Goal: Check status: Check status

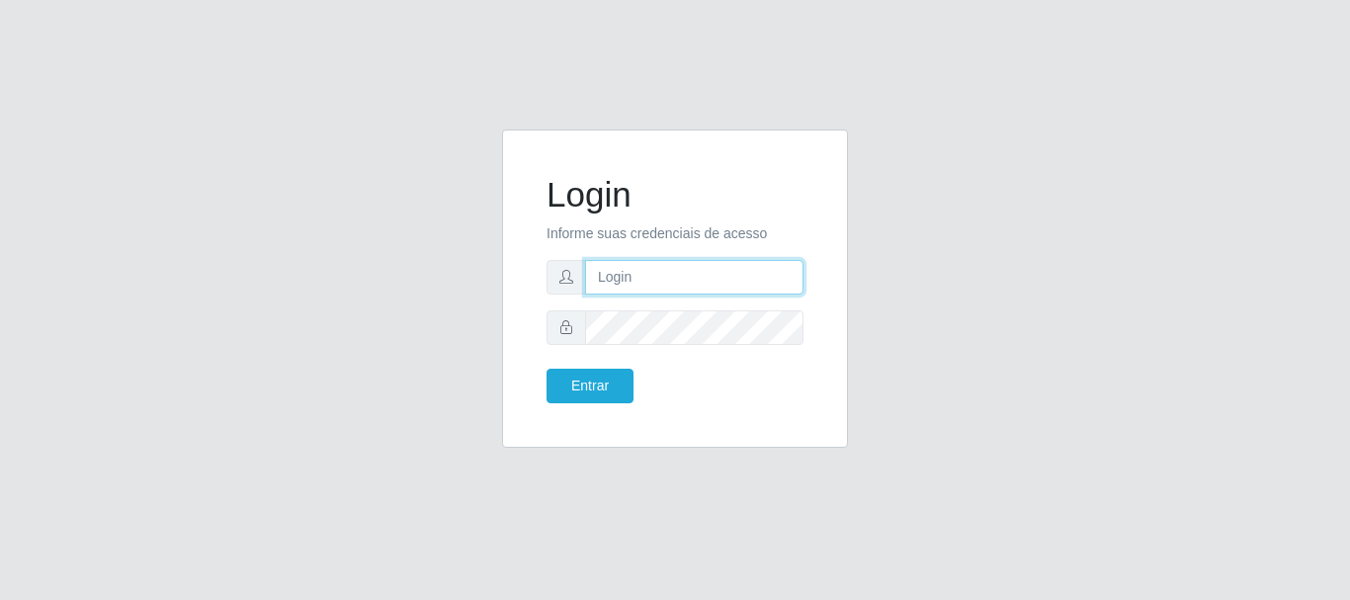
click at [656, 280] on input "text" at bounding box center [694, 277] width 218 height 35
click at [660, 274] on input "ritaiwof@b5" at bounding box center [694, 277] width 218 height 35
type input "ritaiwof@B5"
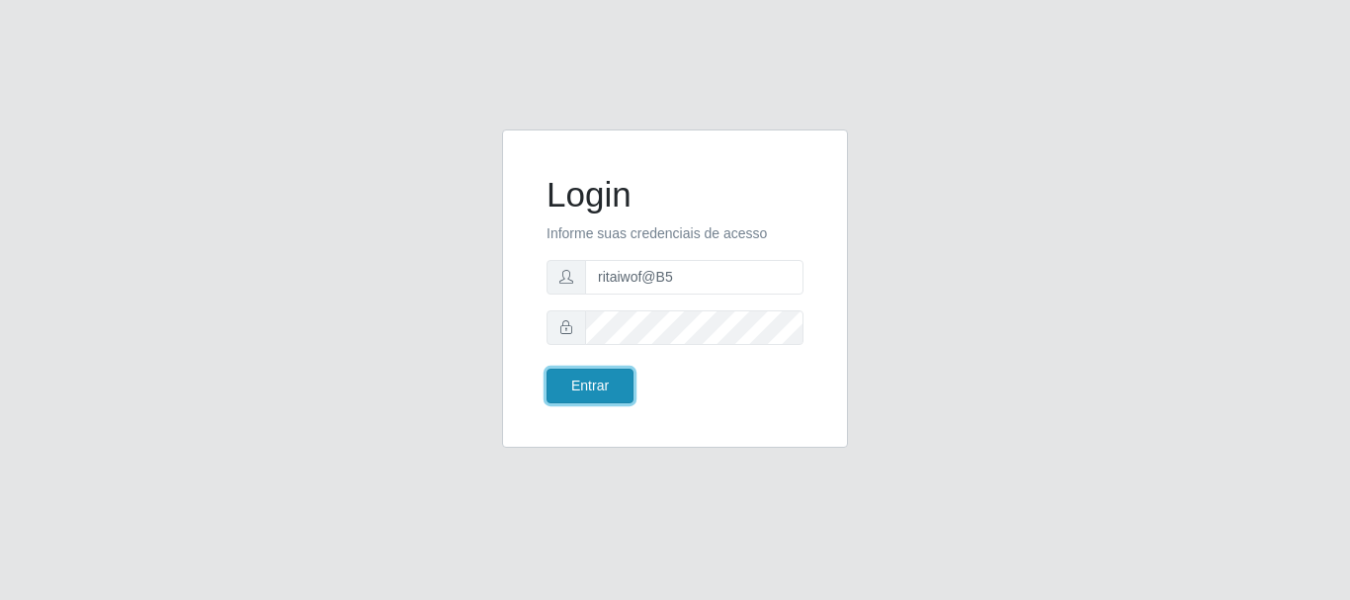
click at [622, 381] on button "Entrar" at bounding box center [590, 386] width 87 height 35
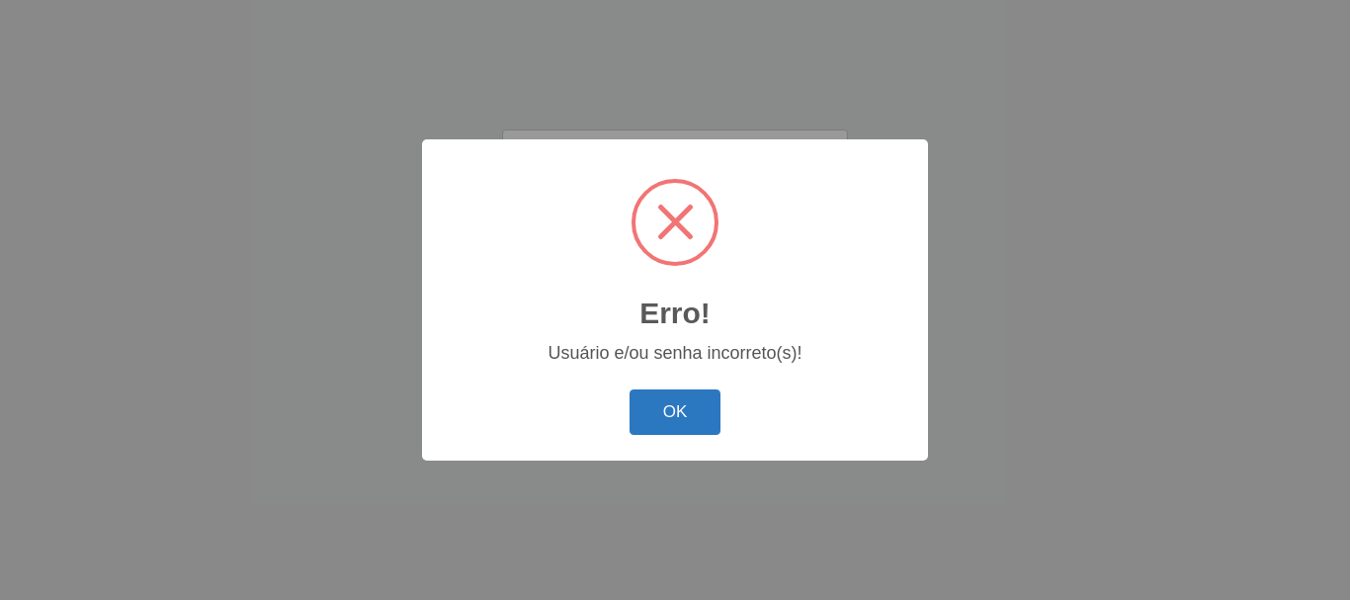
click at [677, 414] on button "OK" at bounding box center [676, 412] width 92 height 46
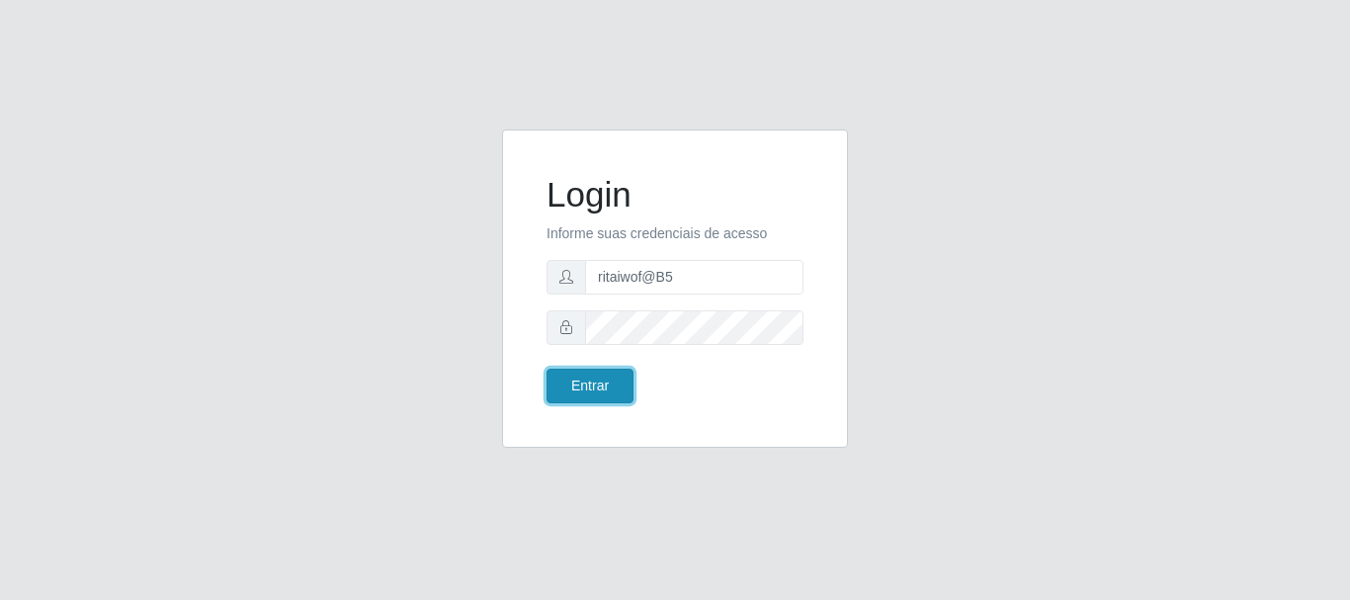
click at [581, 386] on button "Entrar" at bounding box center [590, 386] width 87 height 35
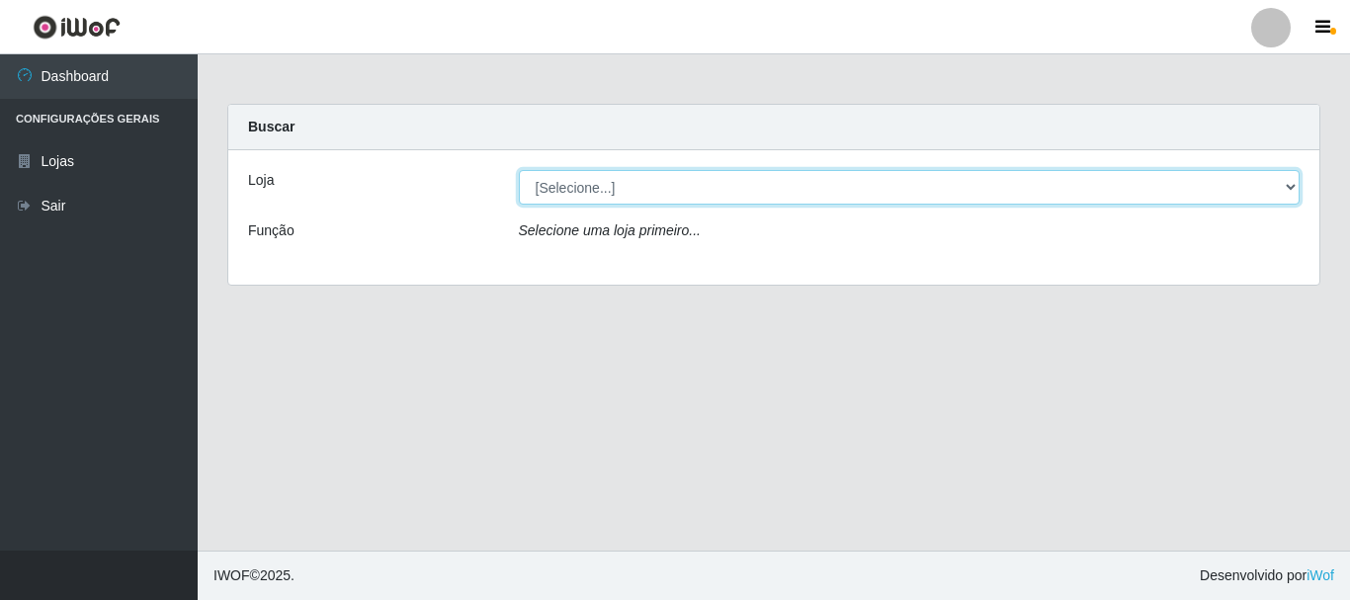
click at [1288, 190] on select "[Selecione...] Bemais Supermercados - B5 Anatólia" at bounding box center [910, 187] width 782 height 35
select select "405"
click at [519, 170] on select "[Selecione...] Bemais Supermercados - B5 Anatólia" at bounding box center [910, 187] width 782 height 35
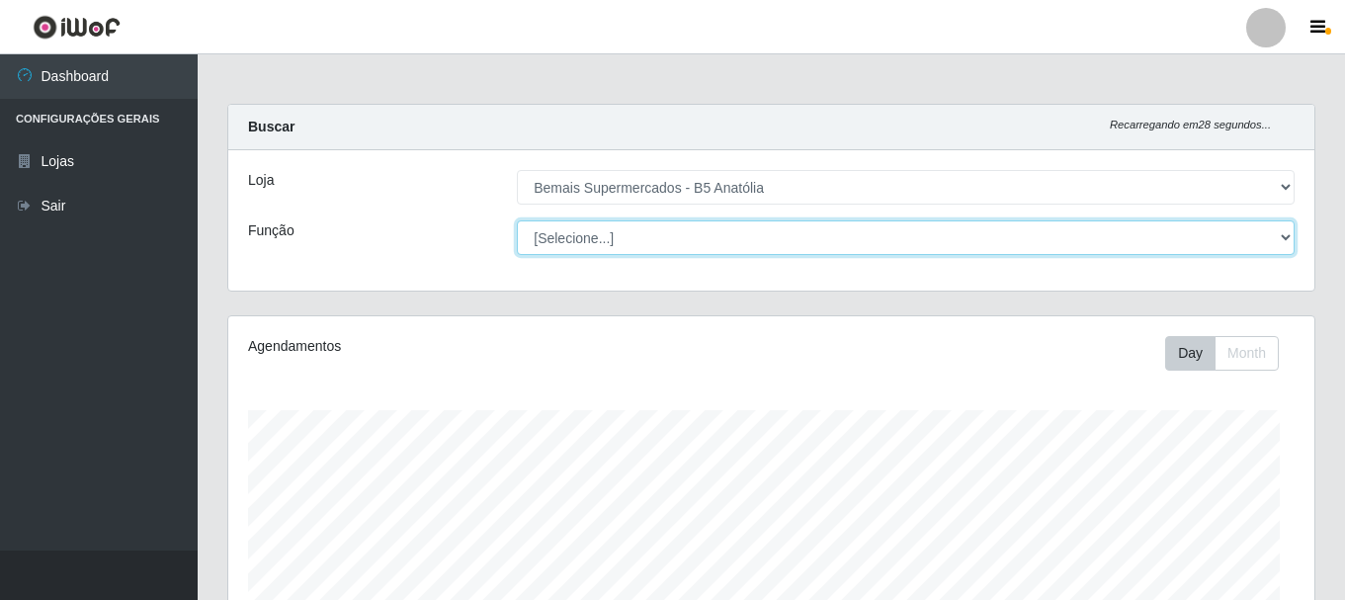
click at [1274, 238] on select "[Selecione...] ASG ASG + ASG ++ Auxiliar de Estacionamento Auxiliar de Estacion…" at bounding box center [906, 237] width 778 height 35
click at [517, 220] on select "[Selecione...] ASG ASG + ASG ++ Auxiliar de Estacionamento Auxiliar de Estacion…" at bounding box center [906, 237] width 778 height 35
click at [1288, 237] on select "[Selecione...] ASG ASG + ASG ++ Auxiliar de Estacionamento Auxiliar de Estacion…" at bounding box center [906, 237] width 778 height 35
click at [517, 220] on select "[Selecione...] ASG ASG + ASG ++ Auxiliar de Estacionamento Auxiliar de Estacion…" at bounding box center [906, 237] width 778 height 35
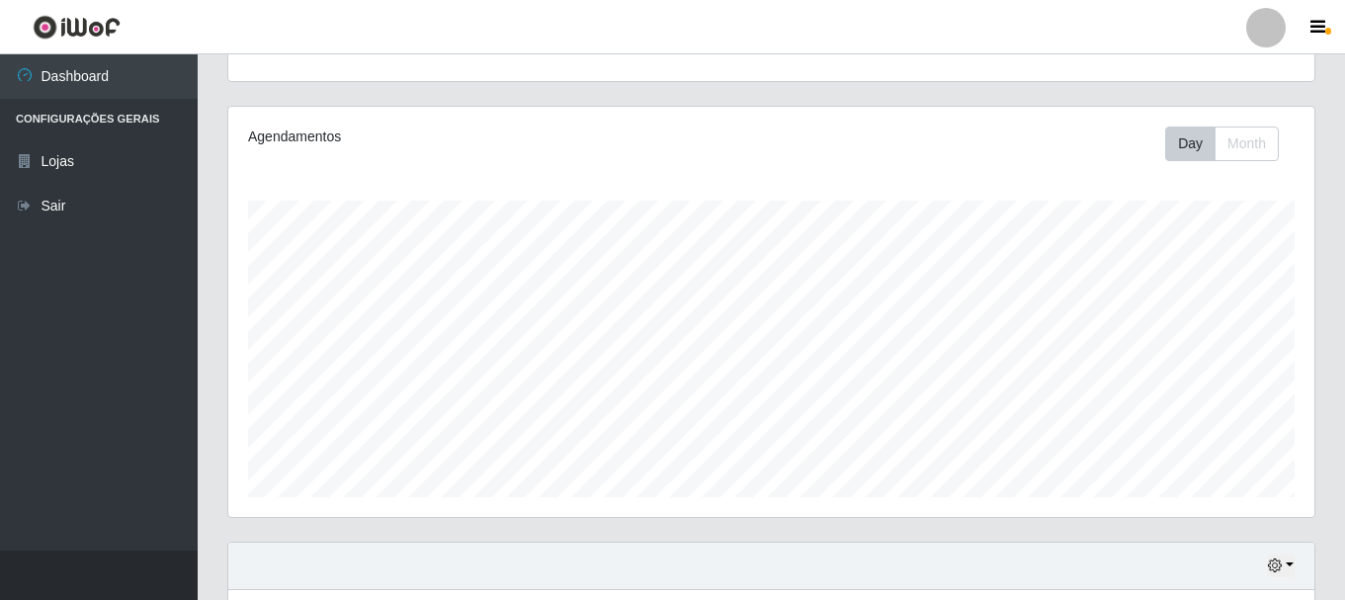
scroll to position [297, 0]
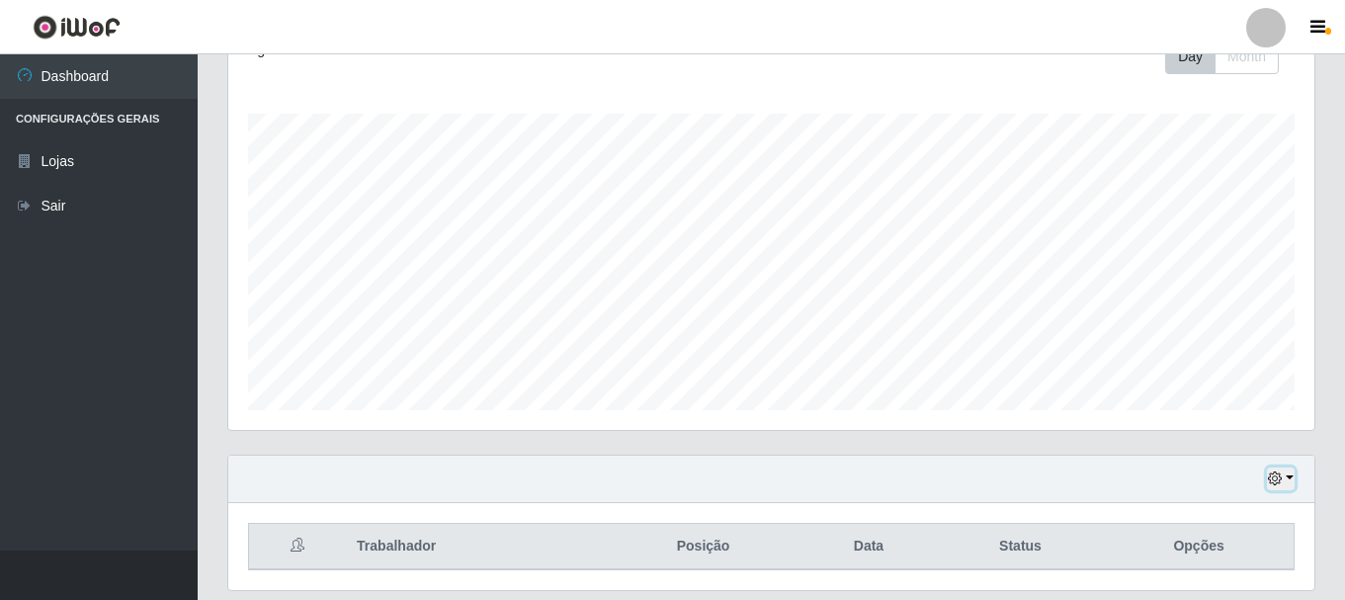
click at [1282, 476] on icon "button" at bounding box center [1275, 479] width 14 height 14
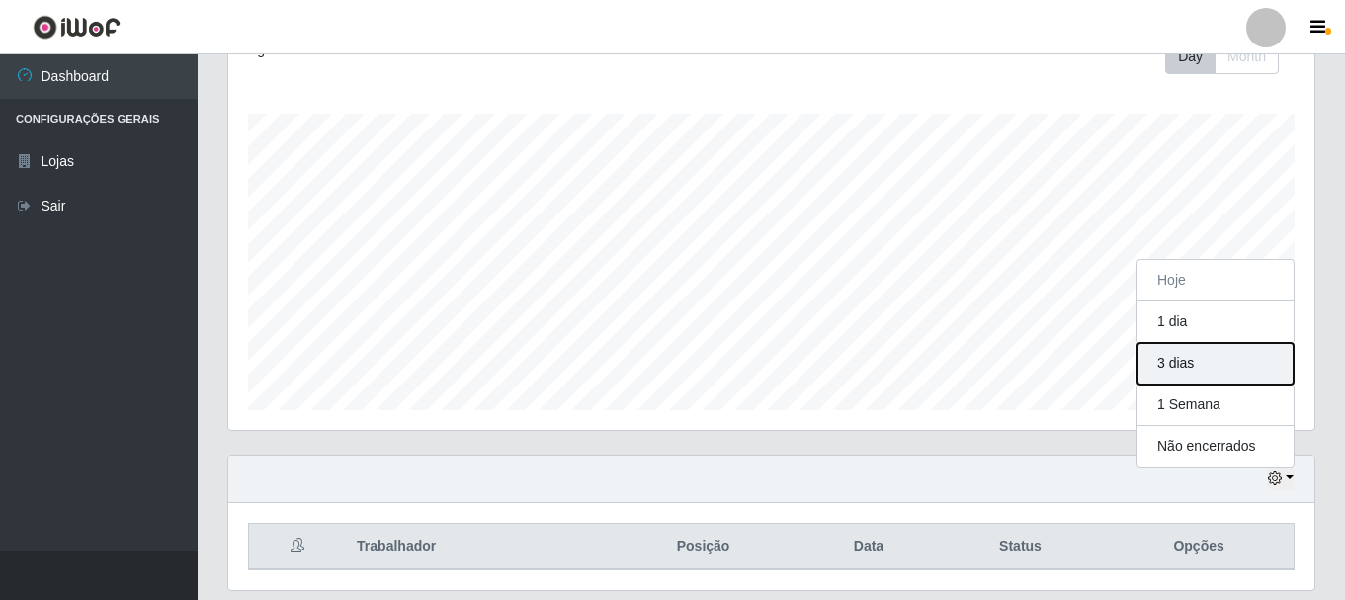
click at [1198, 372] on button "3 dias" at bounding box center [1216, 364] width 156 height 42
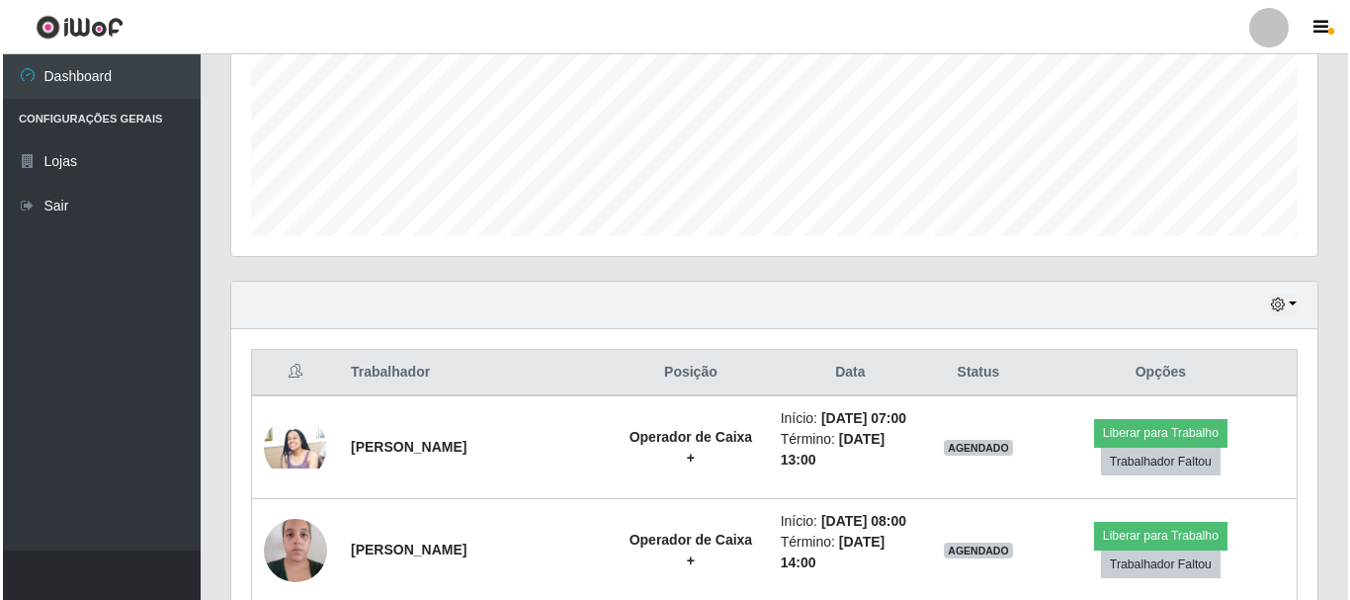
scroll to position [593, 0]
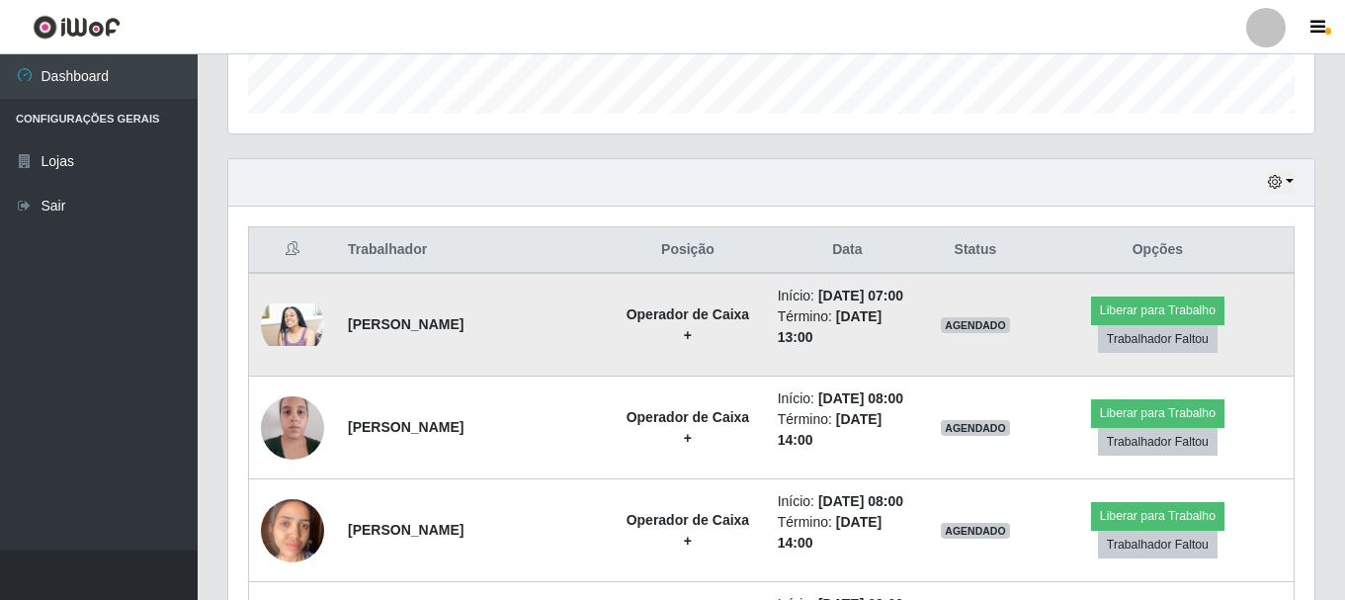
click at [306, 327] on img at bounding box center [292, 324] width 63 height 43
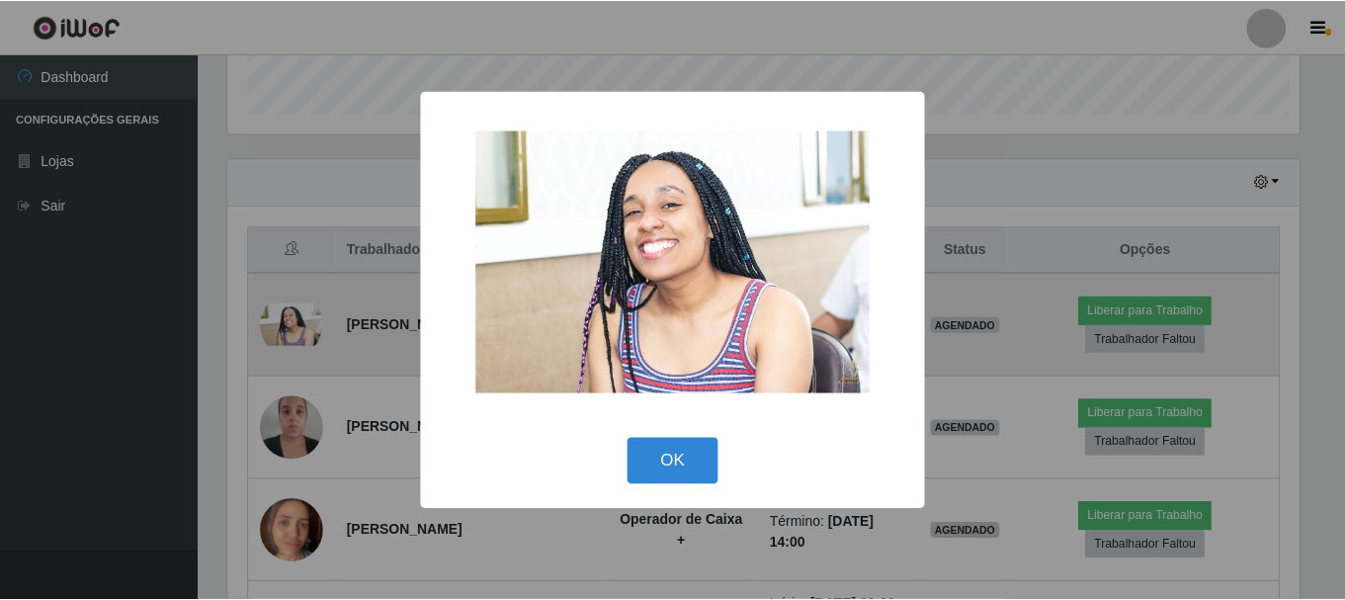
scroll to position [410, 1076]
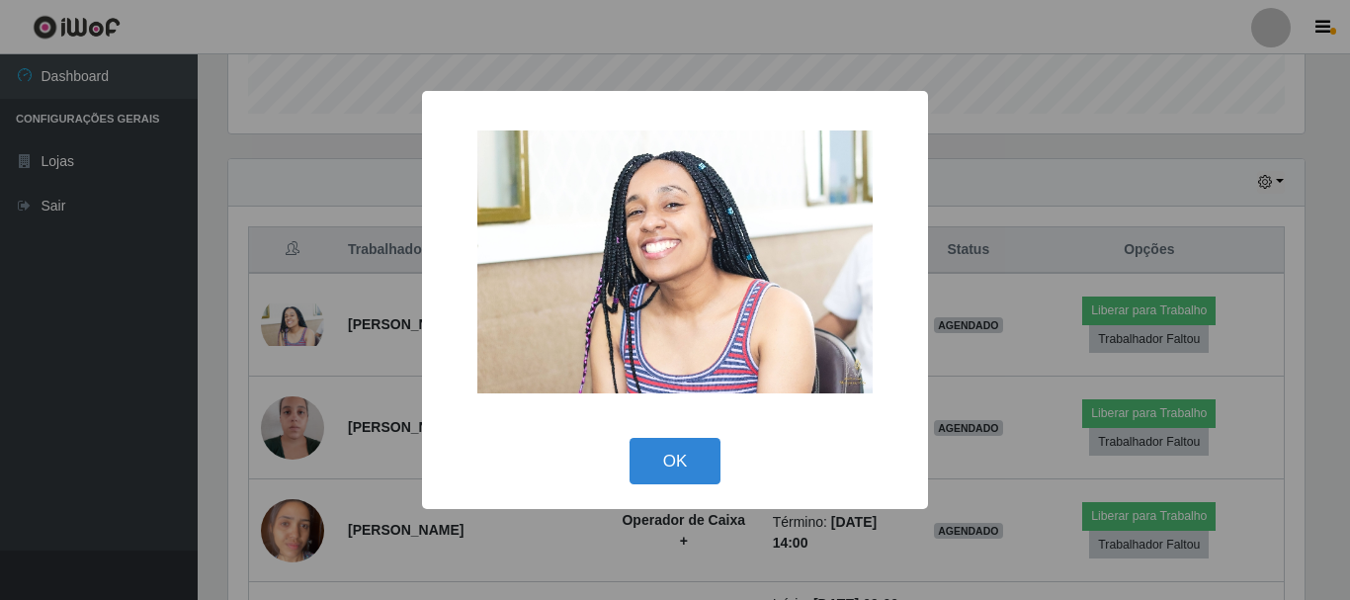
click at [980, 178] on div "× OK Cancel" at bounding box center [675, 300] width 1350 height 600
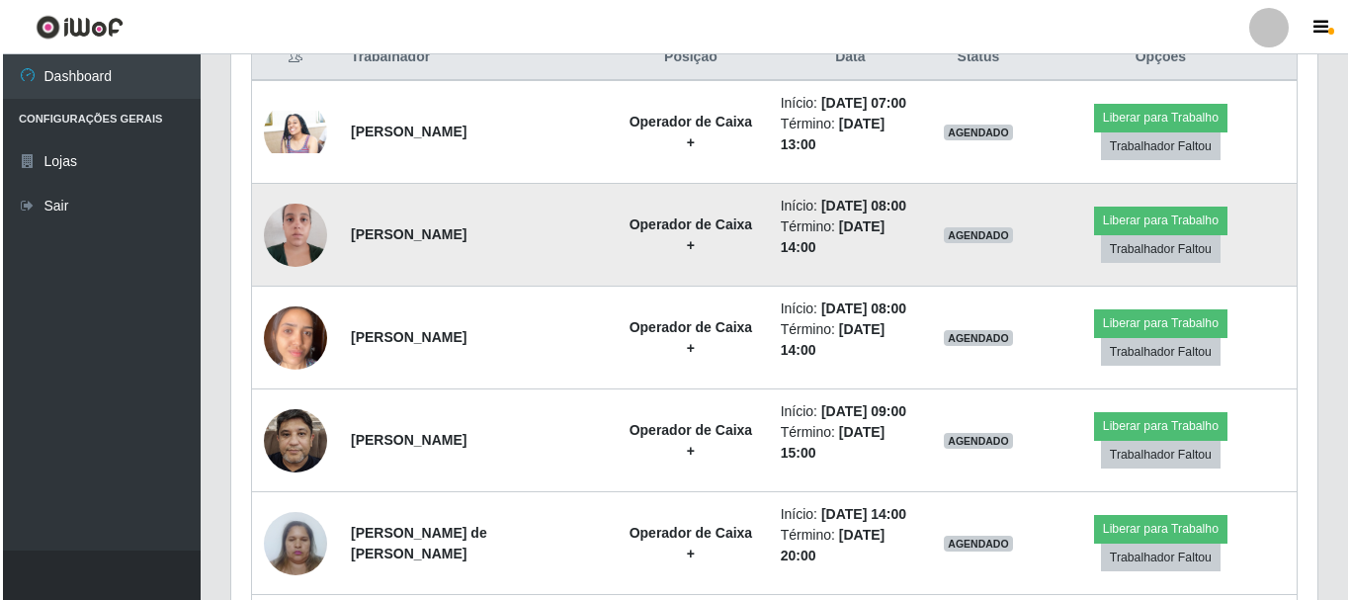
scroll to position [791, 0]
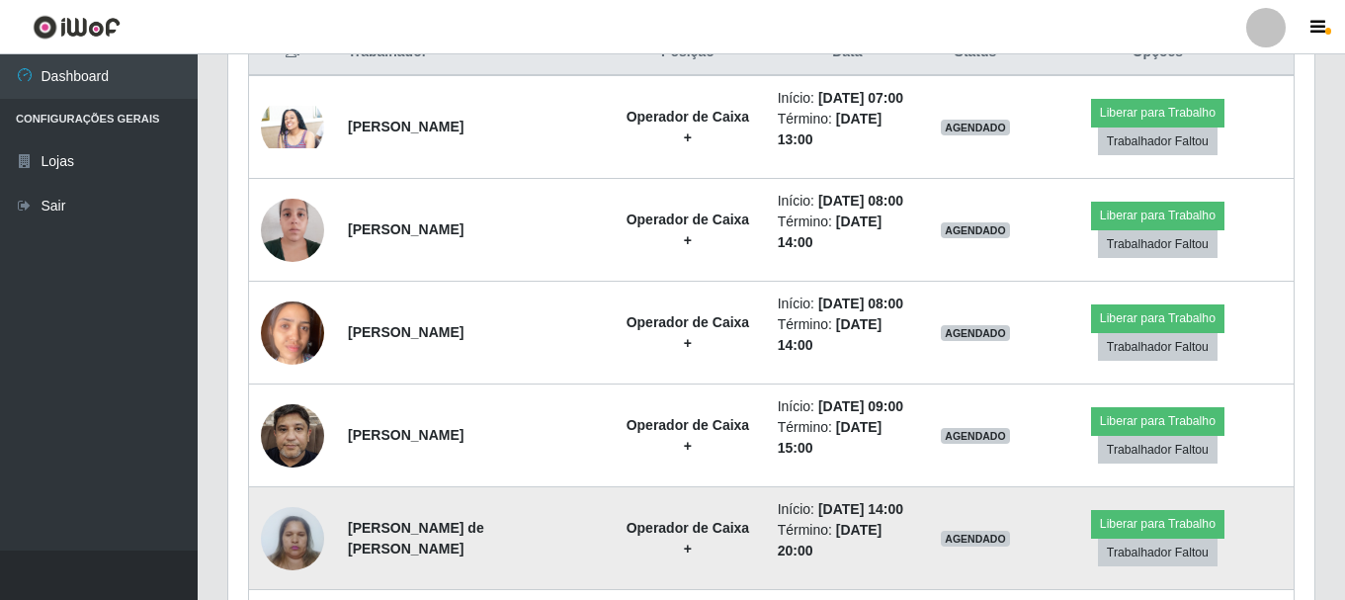
click at [294, 558] on img at bounding box center [292, 538] width 63 height 84
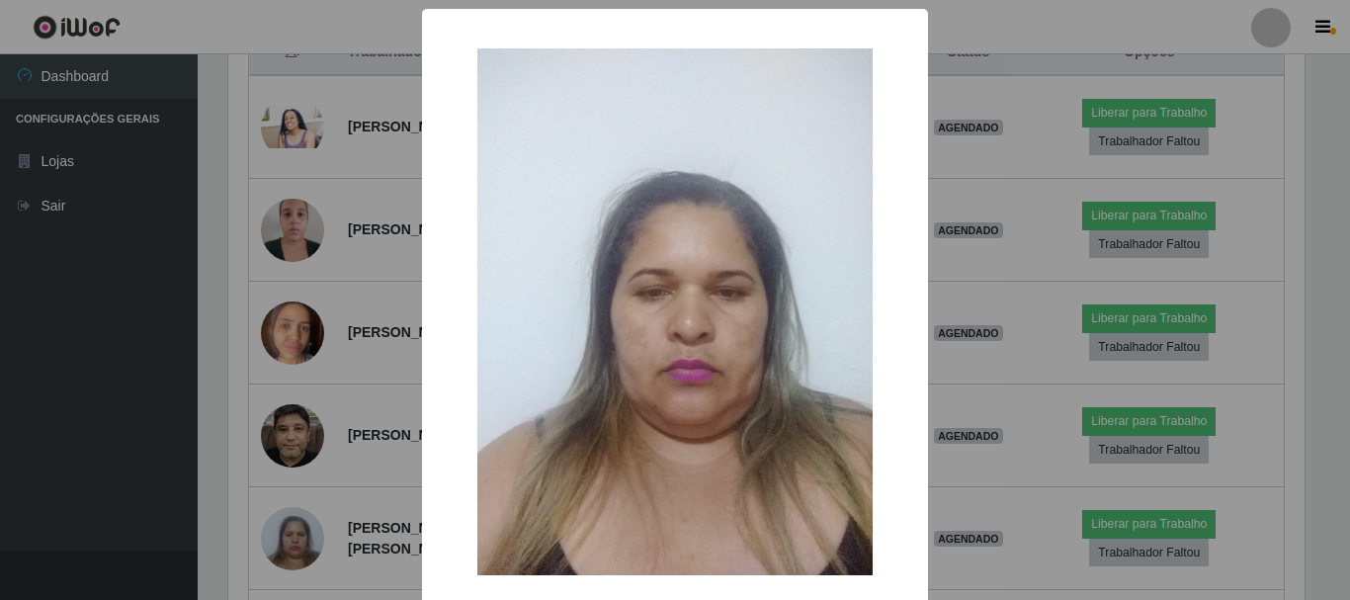
drag, startPoint x: 968, startPoint y: 388, endPoint x: 871, endPoint y: 411, distance: 99.5
click at [968, 390] on div "× OK Cancel" at bounding box center [675, 300] width 1350 height 600
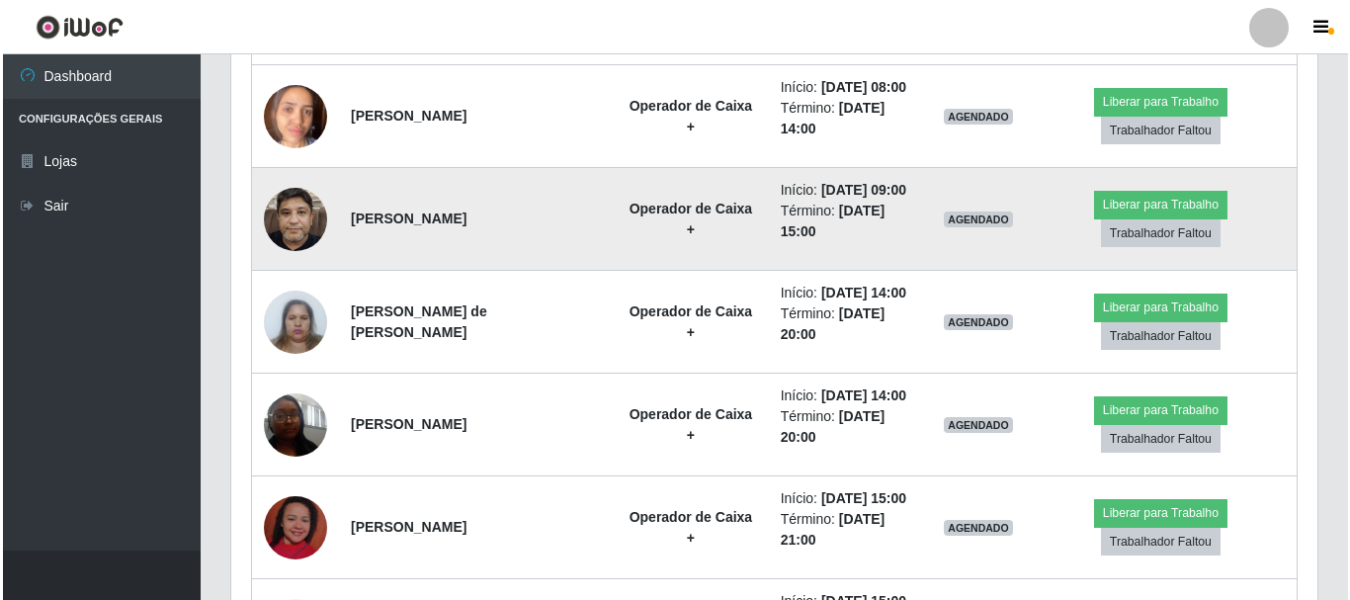
scroll to position [986, 0]
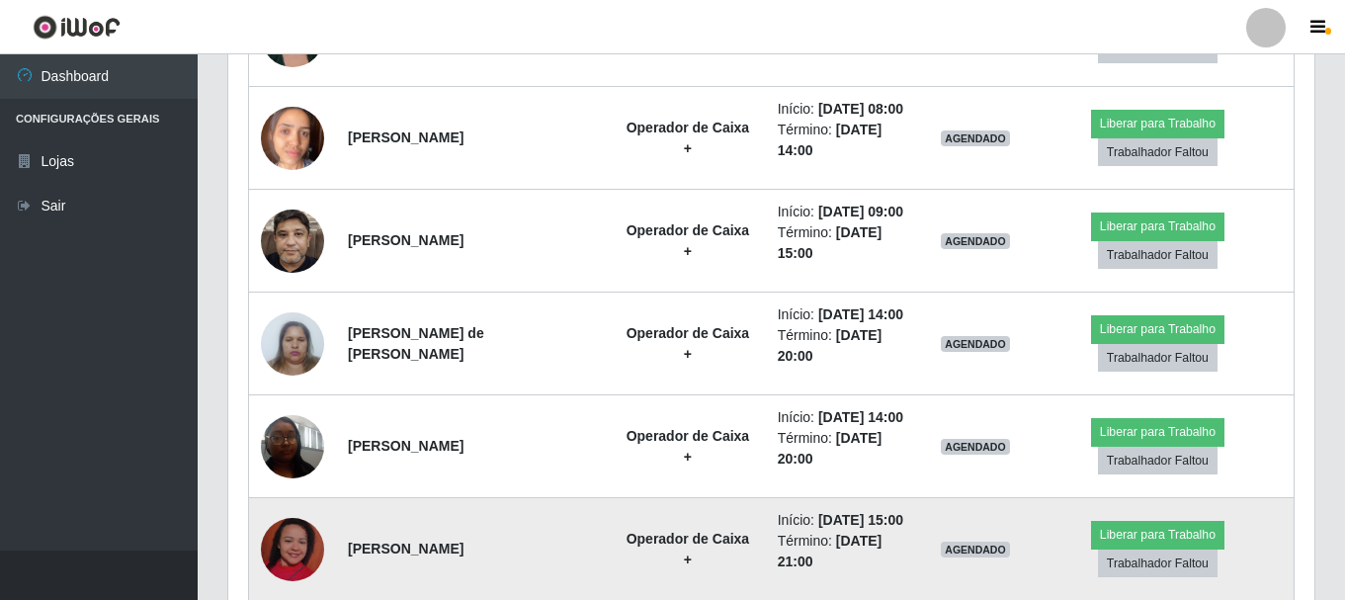
click at [291, 551] on img at bounding box center [292, 549] width 63 height 113
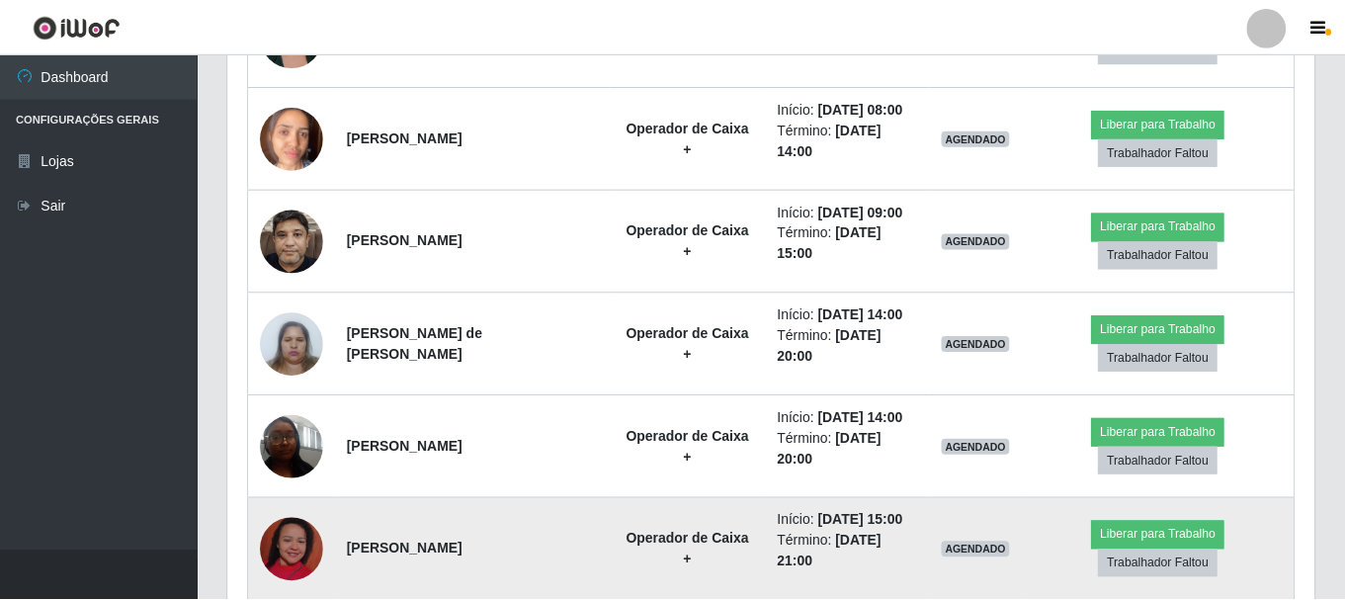
scroll to position [410, 1076]
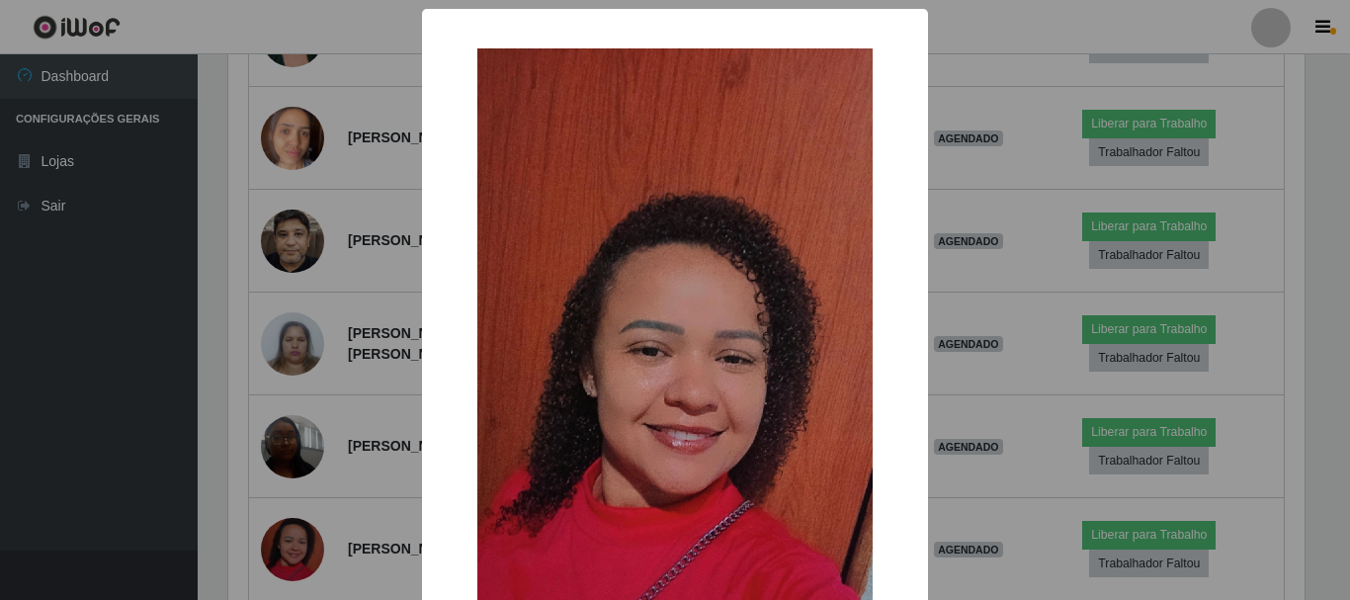
click at [1016, 300] on div "× OK Cancel" at bounding box center [675, 300] width 1350 height 600
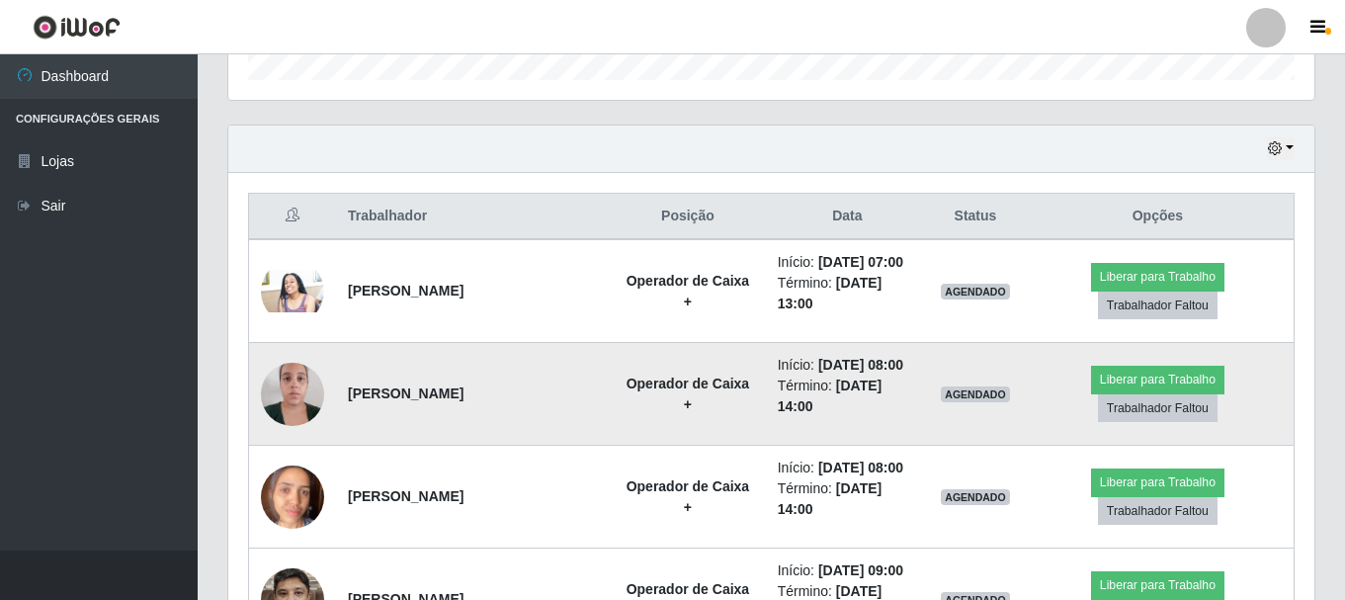
scroll to position [689, 0]
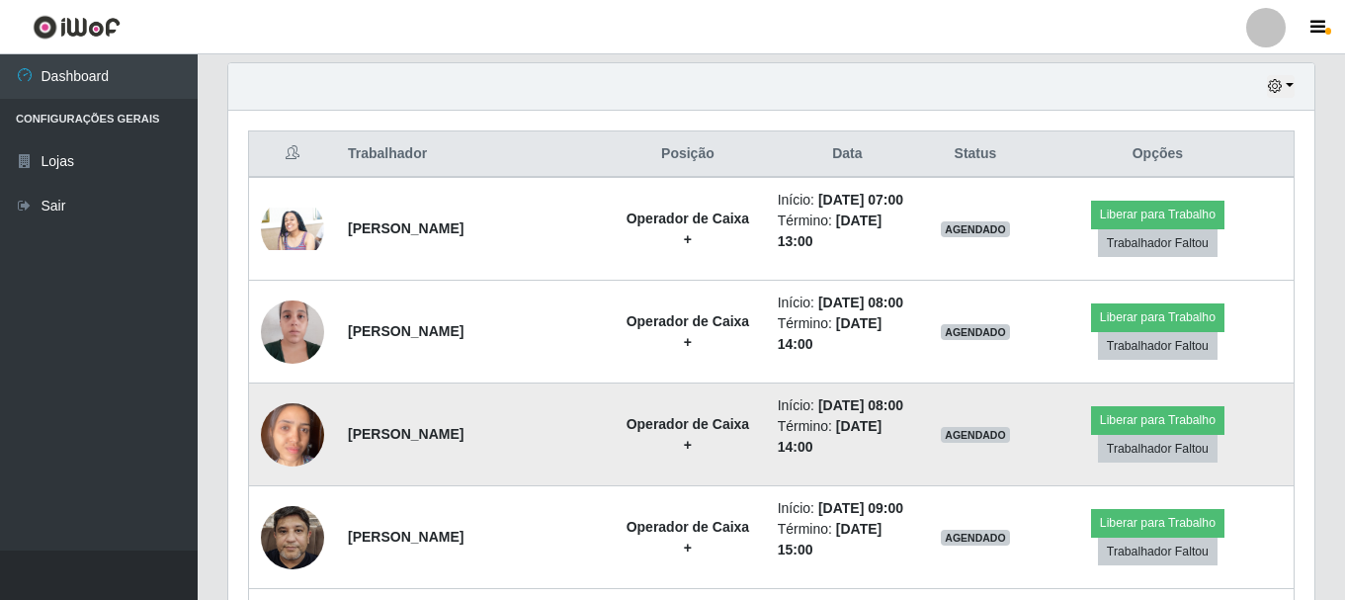
click at [296, 438] on img at bounding box center [292, 434] width 63 height 84
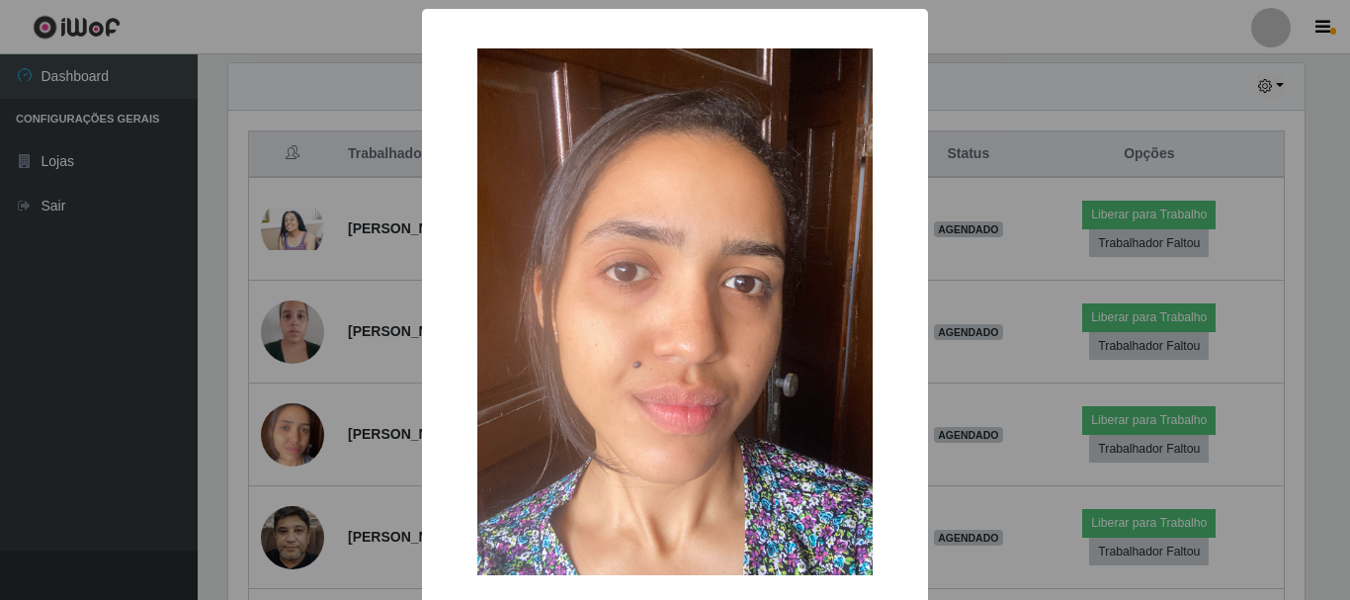
click at [1044, 295] on div "× OK Cancel" at bounding box center [675, 300] width 1350 height 600
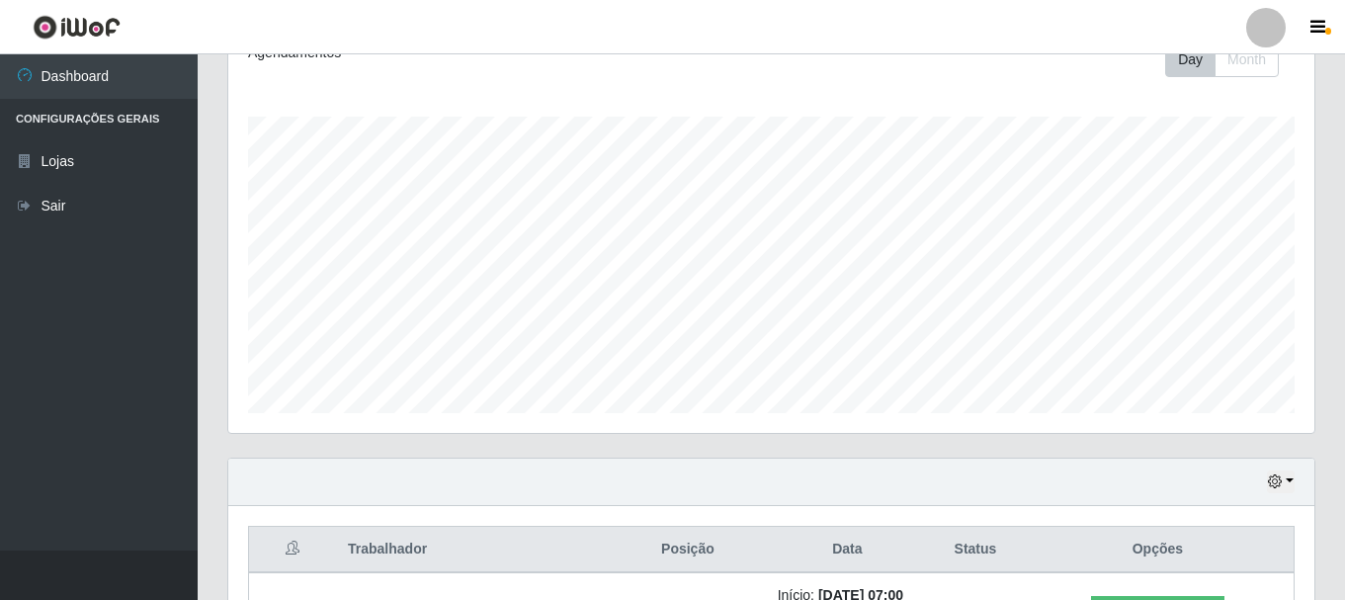
scroll to position [0, 0]
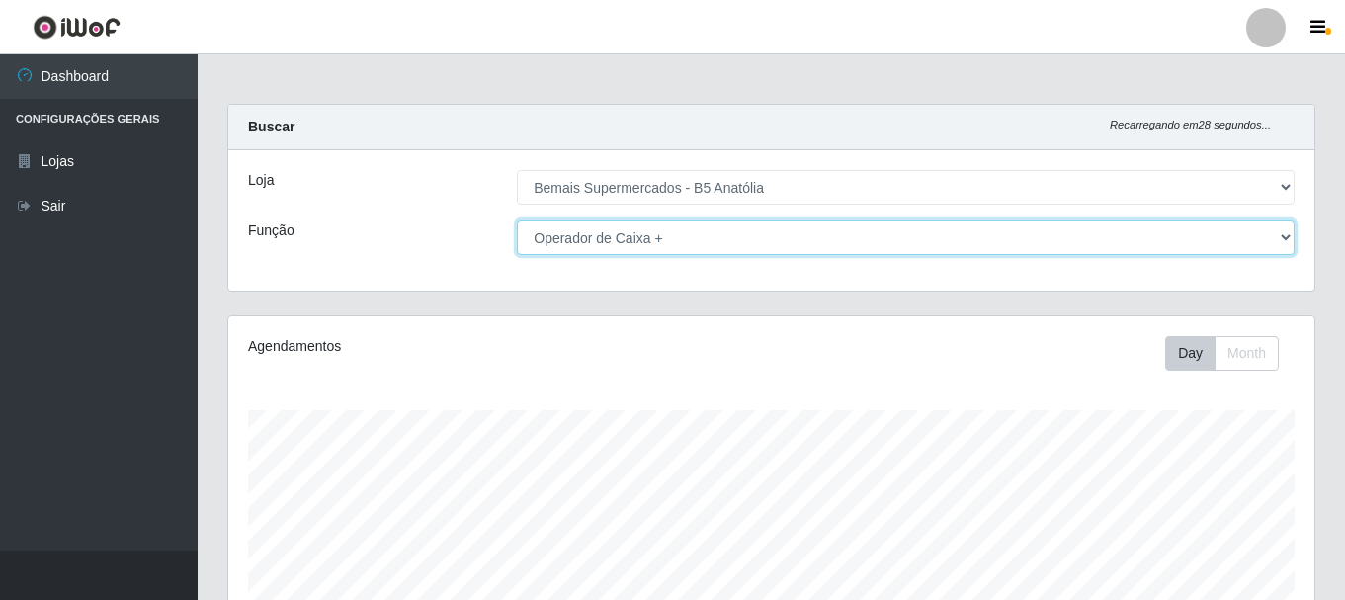
click at [1279, 237] on select "[Selecione...] ASG ASG + ASG ++ Auxiliar de Estacionamento Auxiliar de Estacion…" at bounding box center [906, 237] width 778 height 35
select select "82"
click at [517, 220] on select "[Selecione...] ASG ASG + ASG ++ Auxiliar de Estacionamento Auxiliar de Estacion…" at bounding box center [906, 237] width 778 height 35
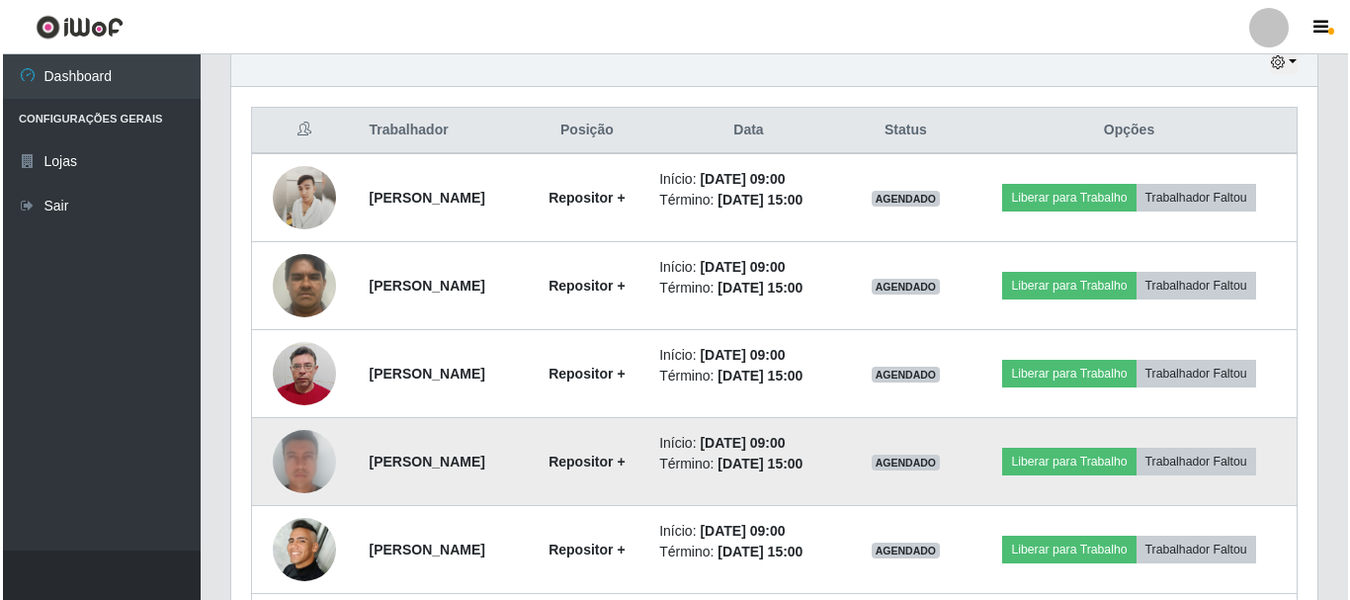
scroll to position [691, 0]
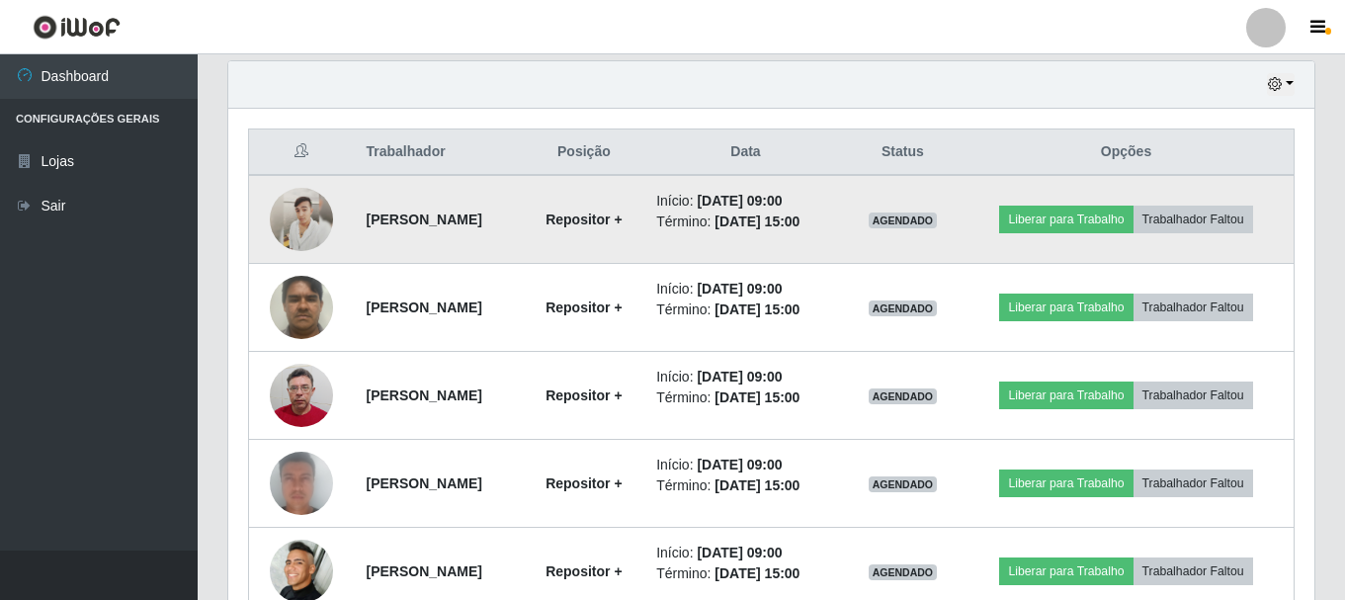
click at [299, 236] on img at bounding box center [301, 219] width 63 height 63
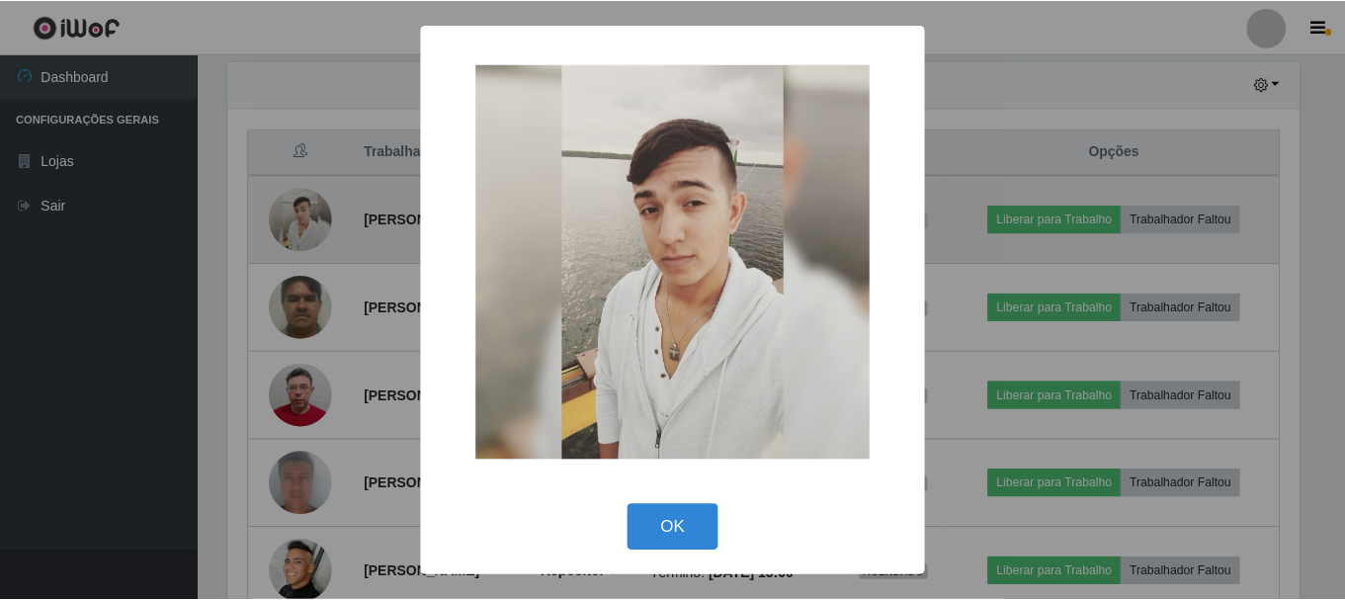
scroll to position [410, 1076]
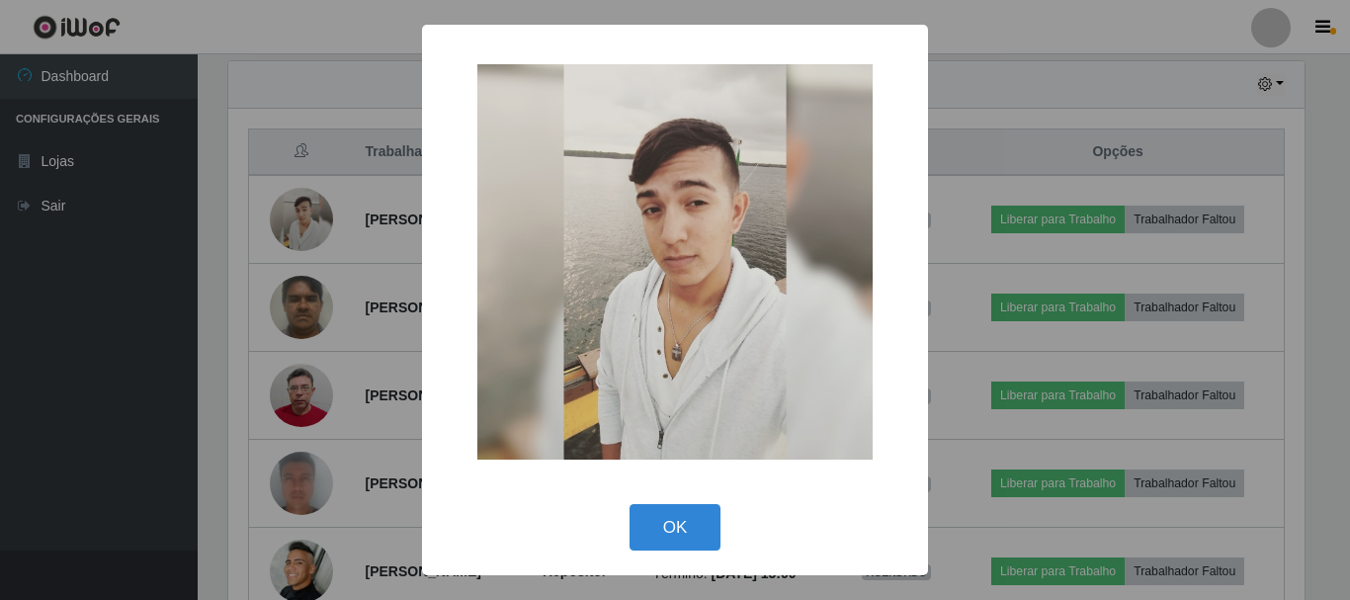
click at [985, 107] on div "× OK Cancel" at bounding box center [675, 300] width 1350 height 600
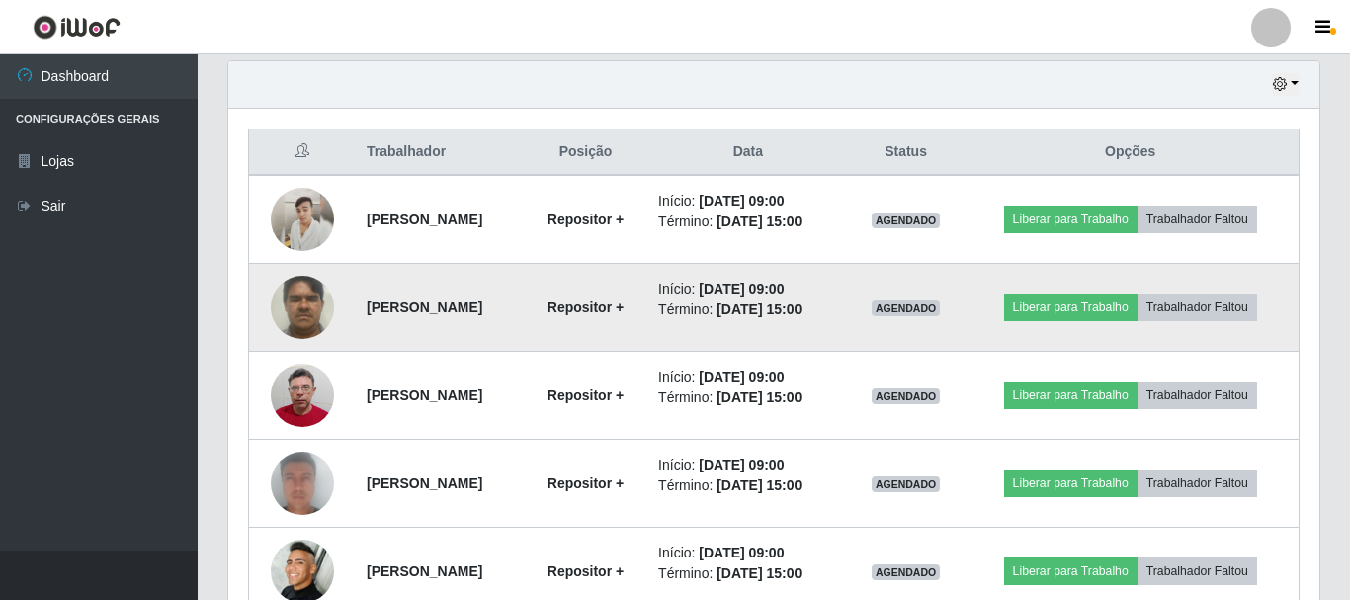
scroll to position [410, 1086]
click at [291, 308] on img at bounding box center [301, 307] width 63 height 84
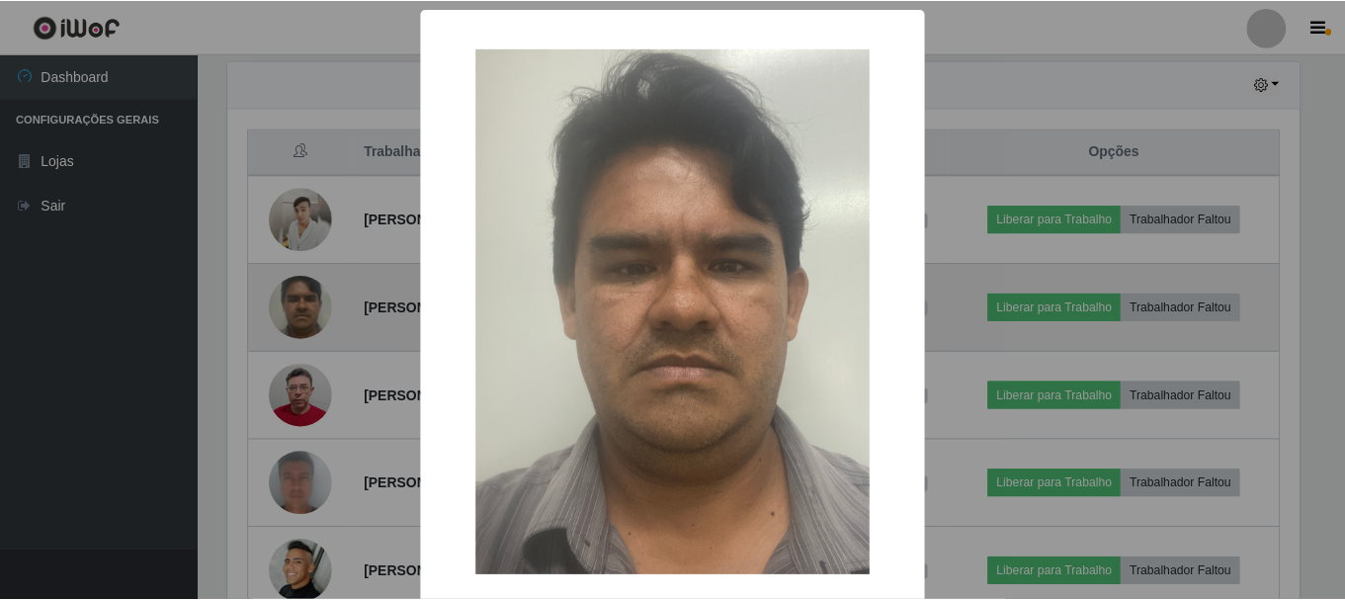
scroll to position [410, 1076]
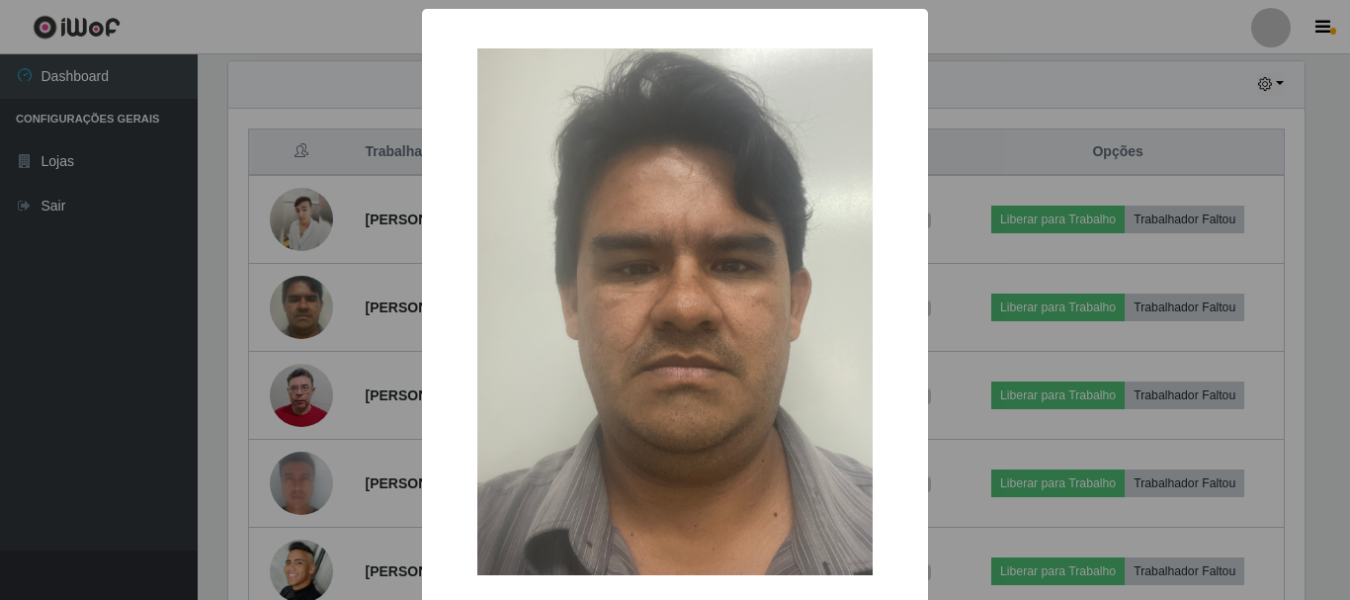
click at [1012, 144] on div "× OK Cancel" at bounding box center [675, 300] width 1350 height 600
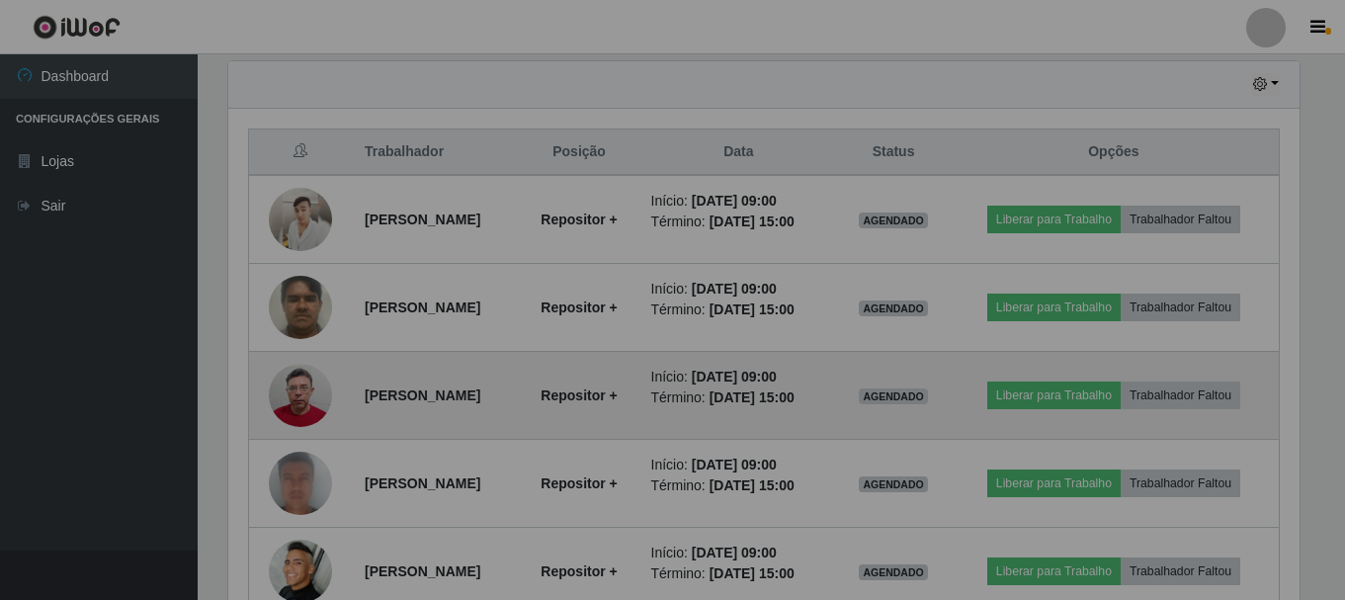
scroll to position [410, 1086]
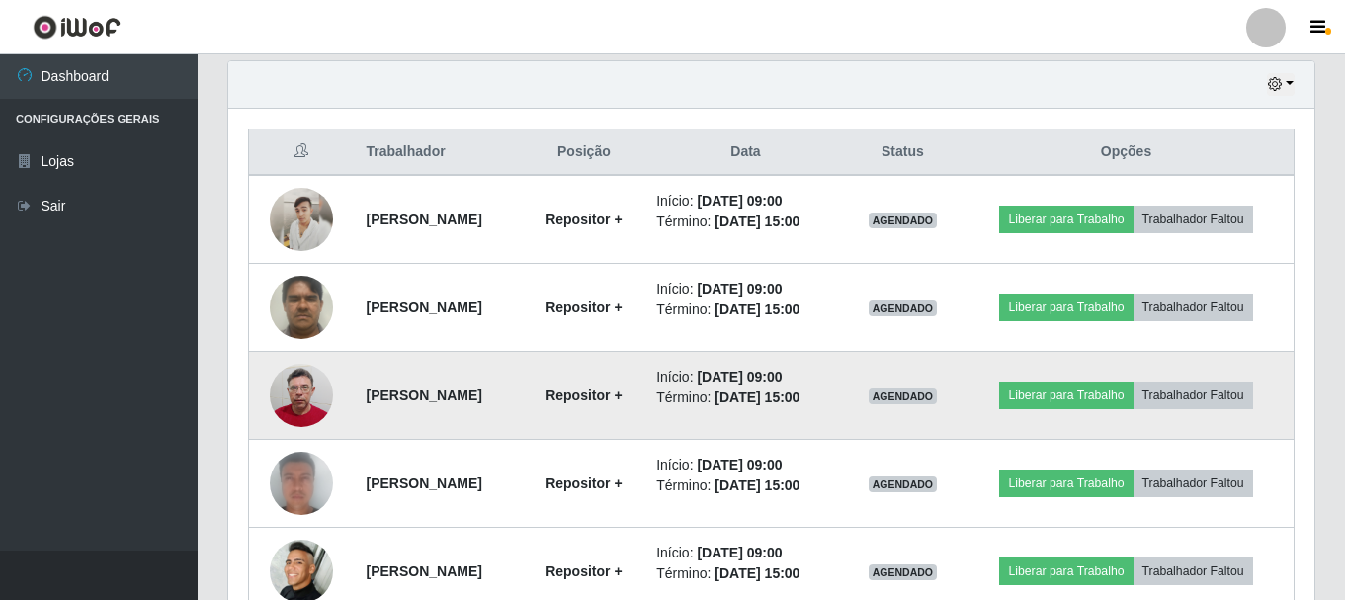
click at [306, 386] on img at bounding box center [301, 396] width 63 height 84
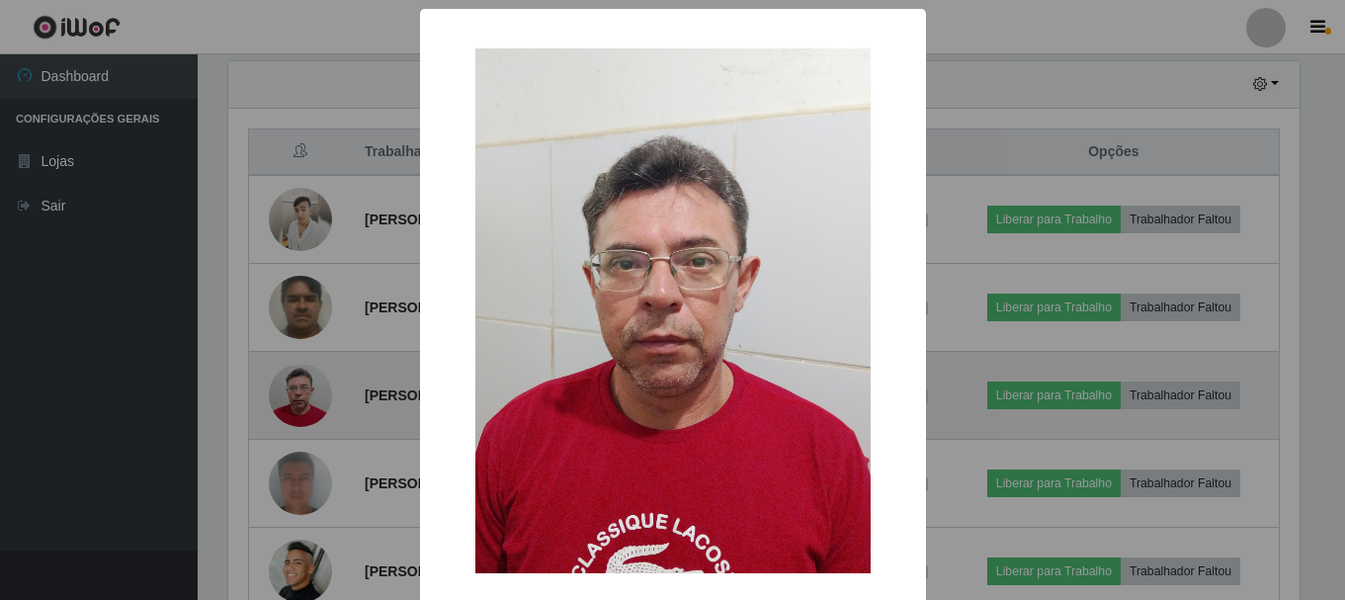
scroll to position [410, 1076]
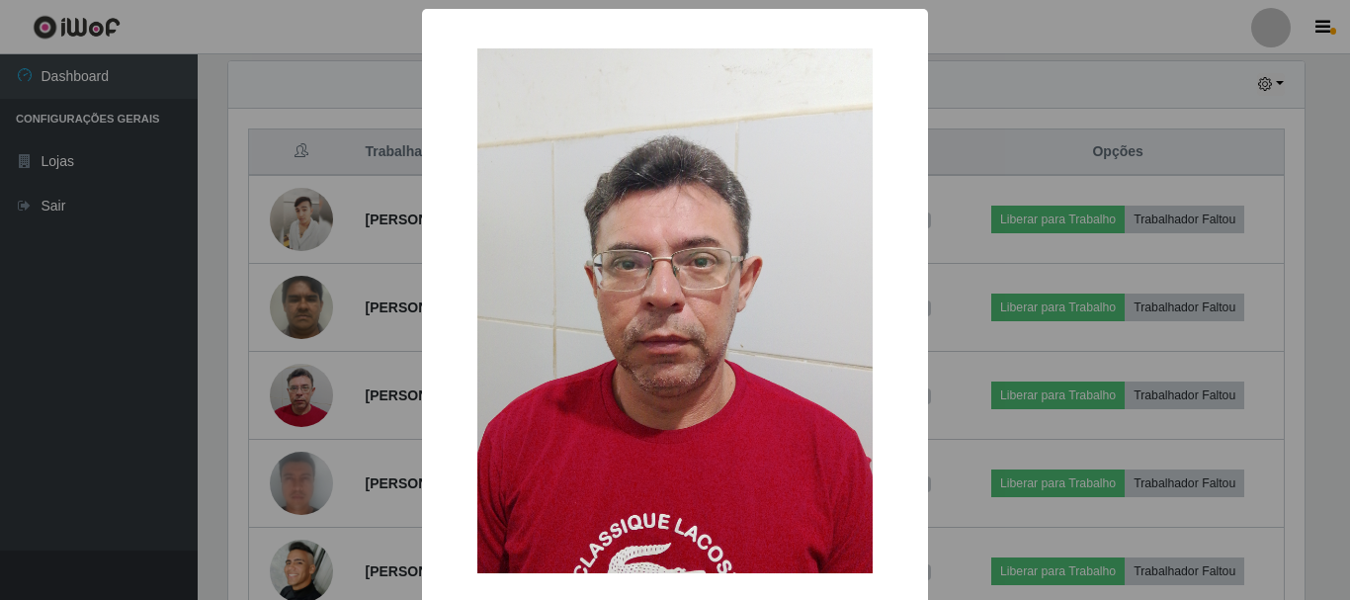
click at [960, 329] on div "× OK Cancel" at bounding box center [675, 300] width 1350 height 600
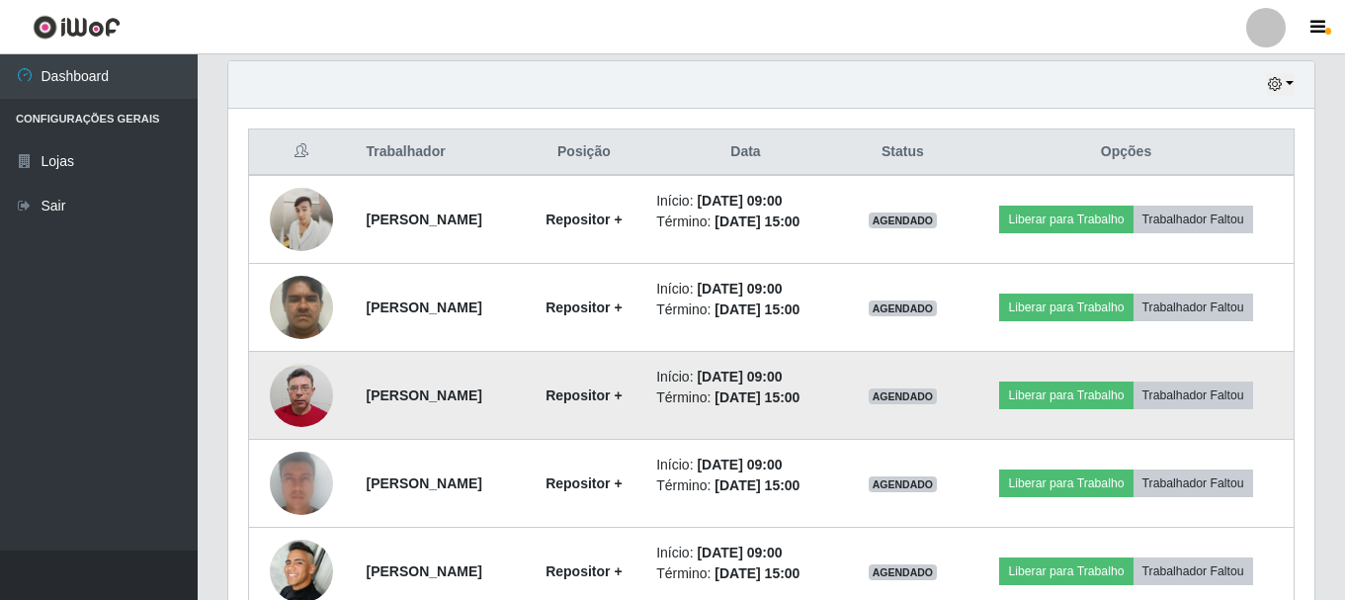
scroll to position [410, 1086]
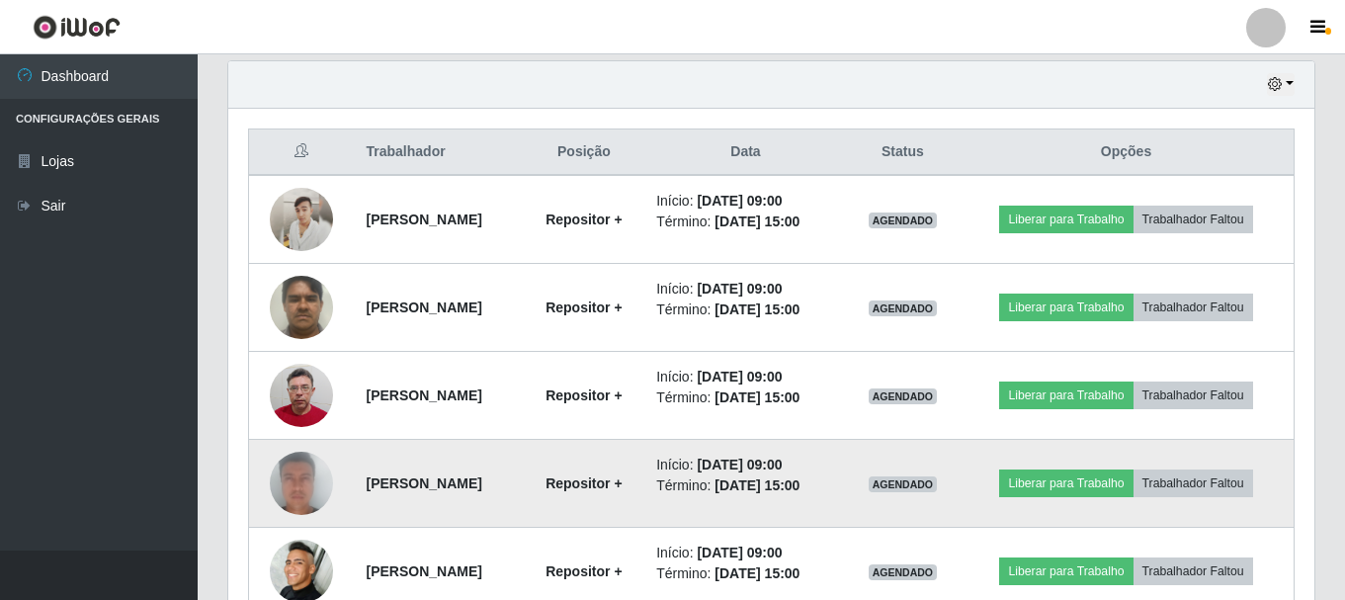
click at [315, 502] on img at bounding box center [301, 483] width 63 height 130
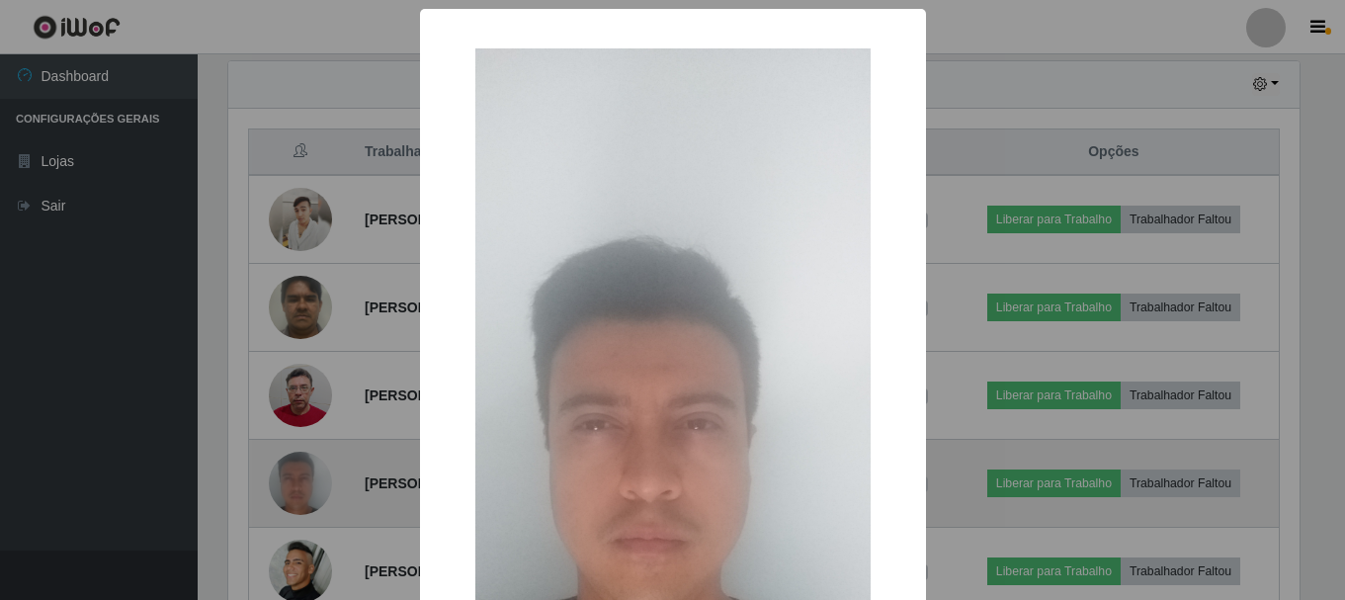
scroll to position [410, 1076]
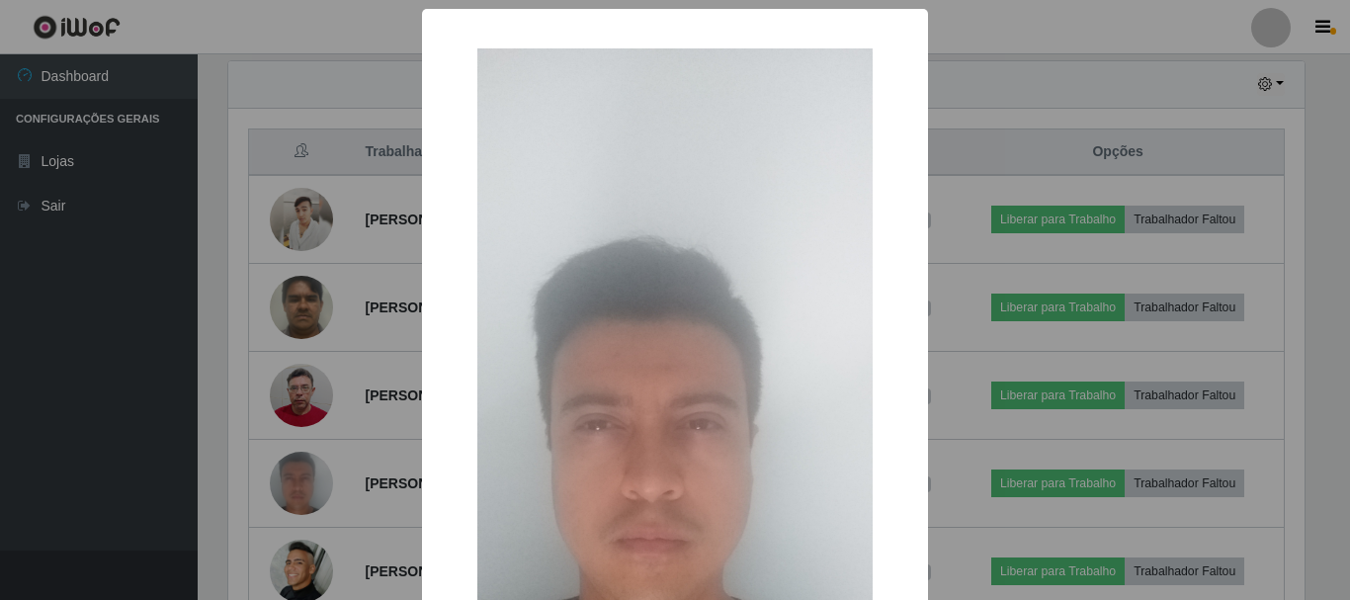
click at [990, 359] on div "× OK Cancel" at bounding box center [675, 300] width 1350 height 600
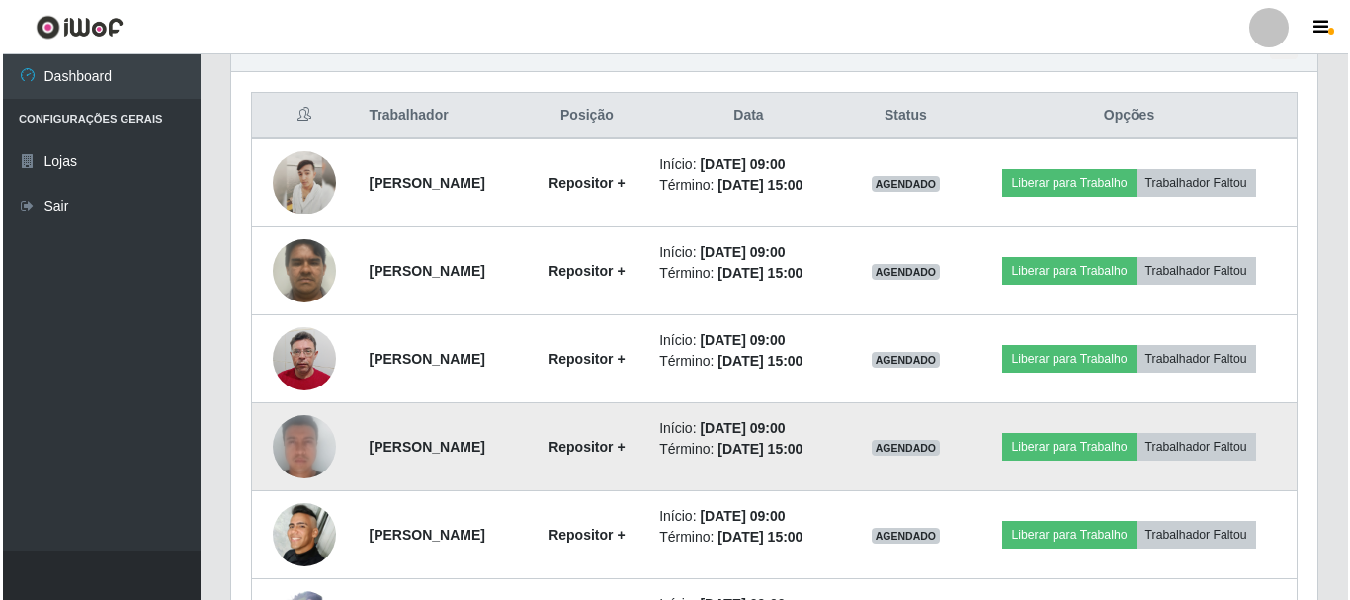
scroll to position [790, 0]
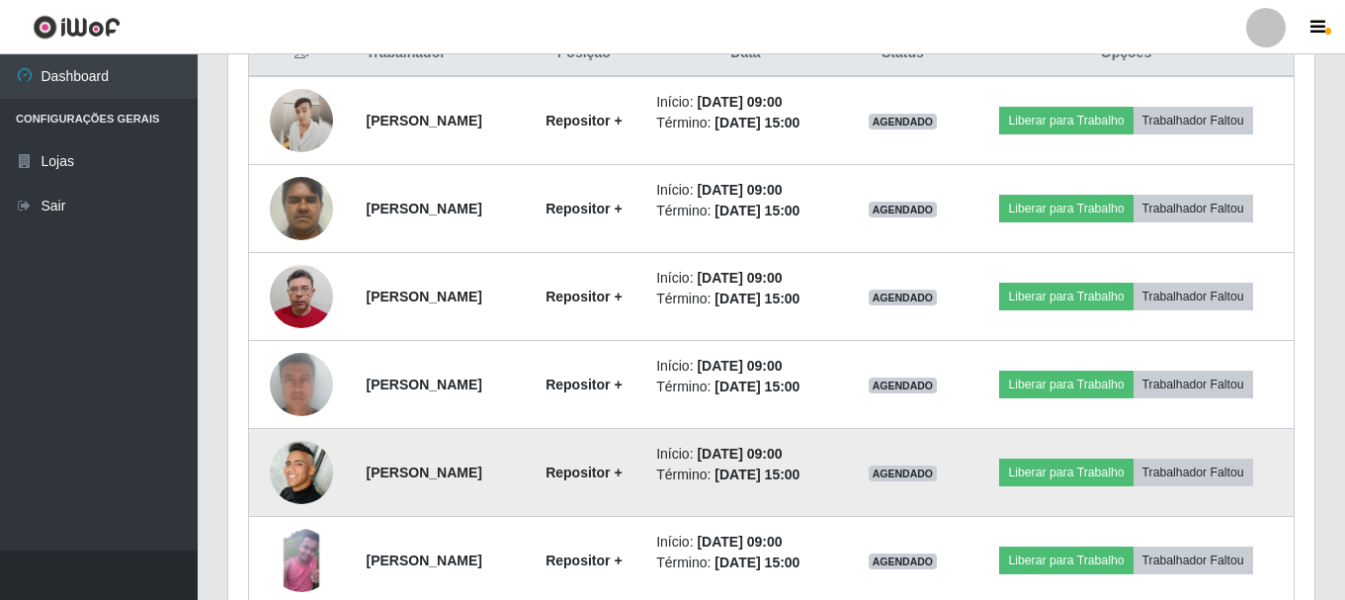
click at [296, 472] on img at bounding box center [301, 472] width 63 height 63
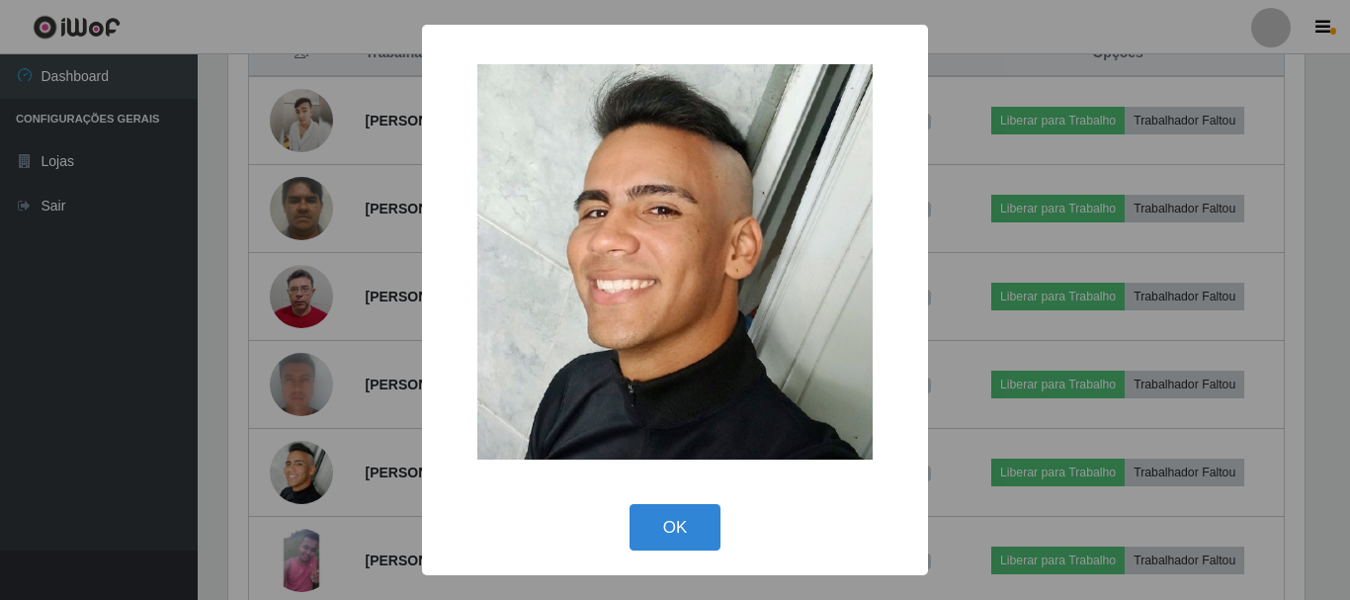
click at [993, 338] on div "× OK Cancel" at bounding box center [675, 300] width 1350 height 600
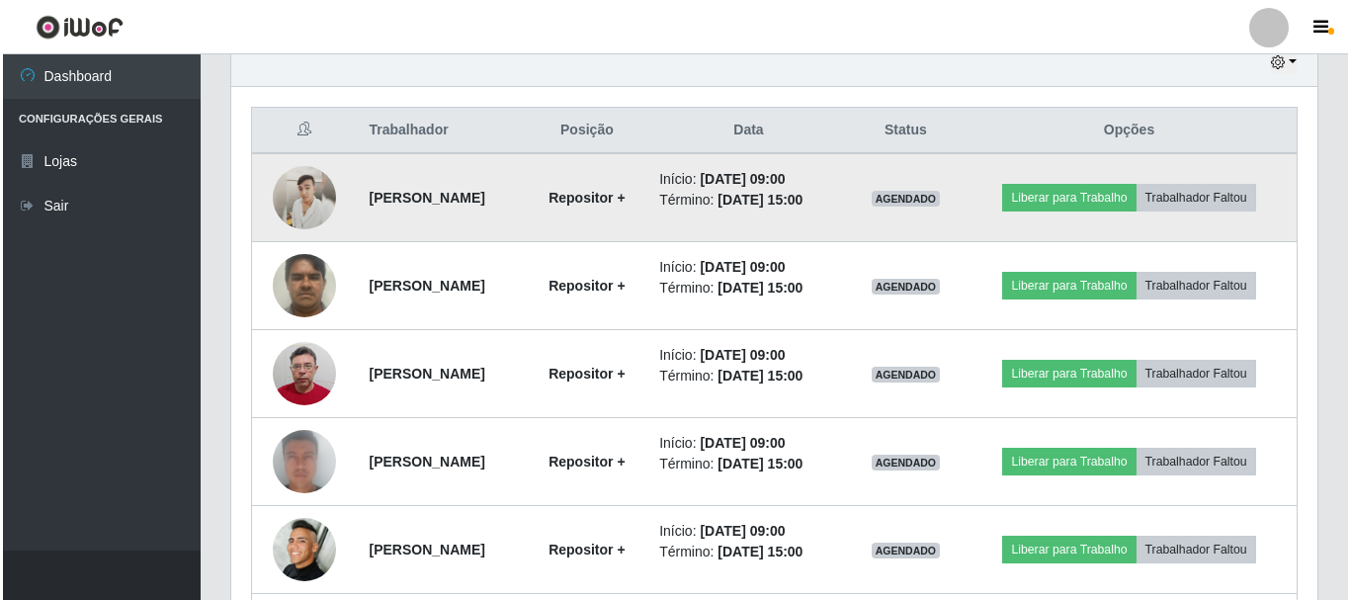
scroll to position [691, 0]
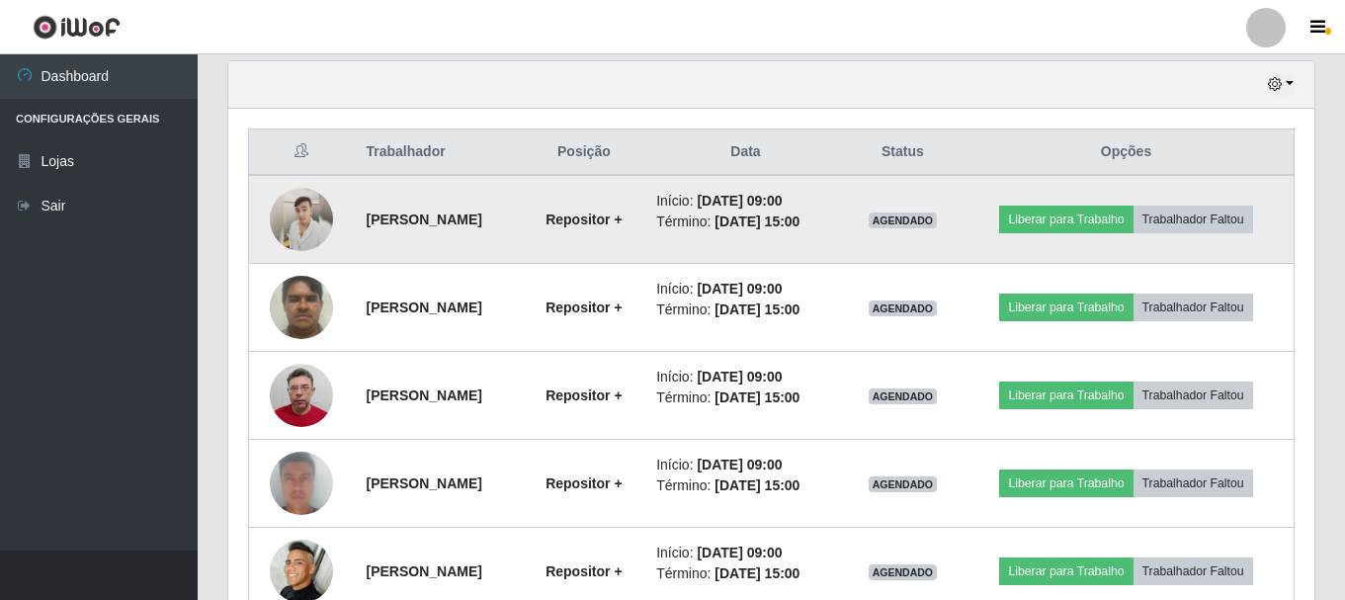
click at [300, 222] on img at bounding box center [301, 219] width 63 height 63
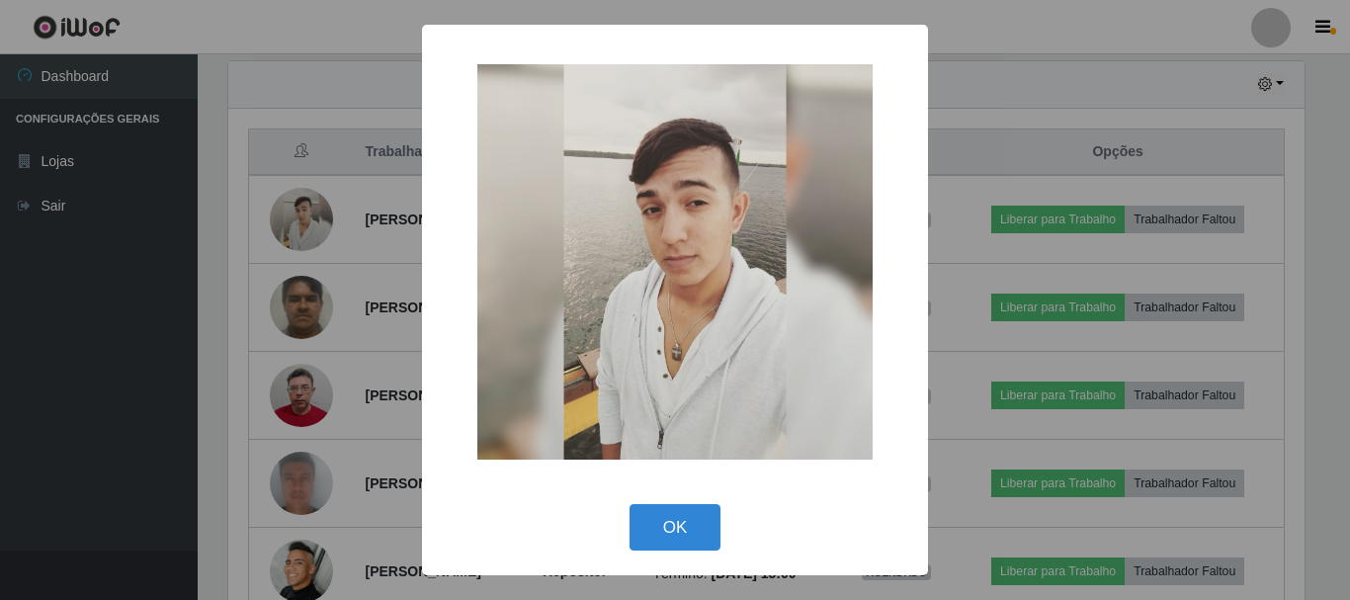
click at [1003, 233] on div "× OK Cancel" at bounding box center [675, 300] width 1350 height 600
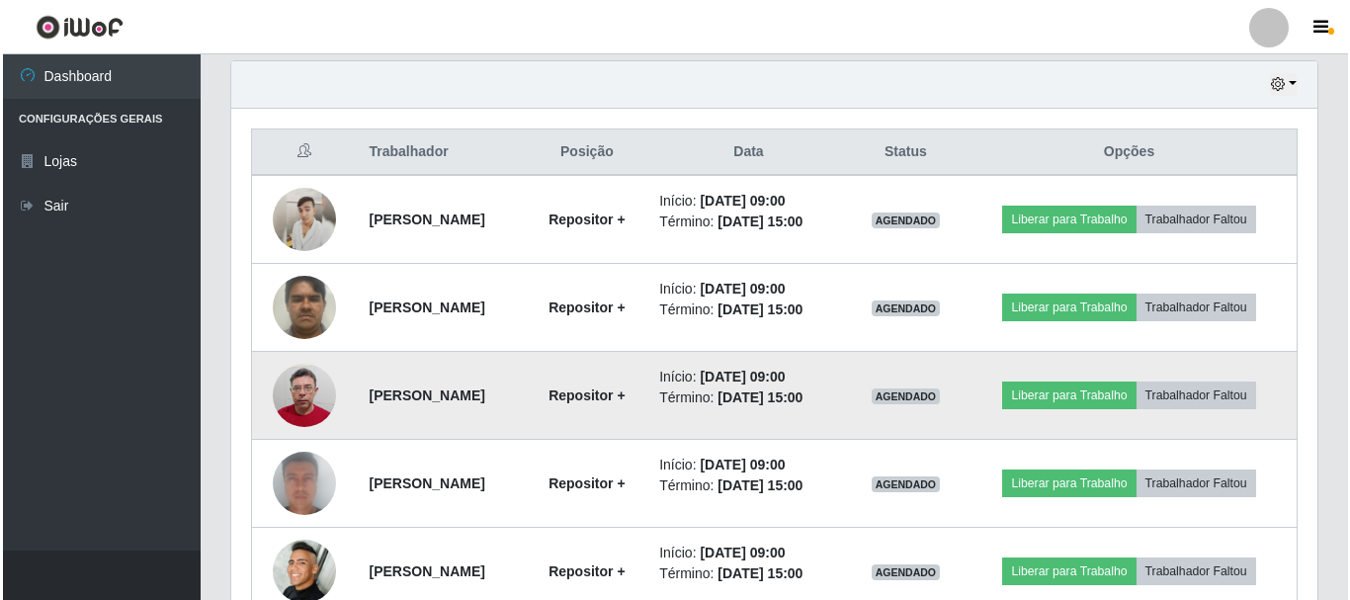
scroll to position [410, 1086]
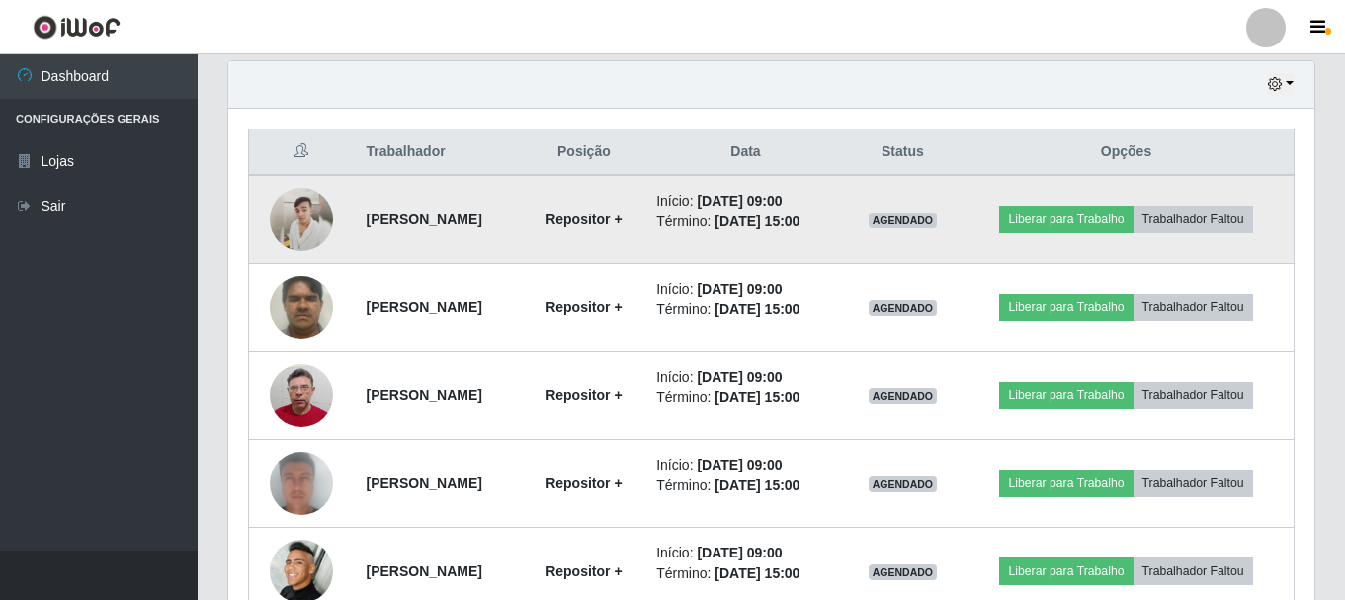
click at [288, 220] on img at bounding box center [301, 219] width 63 height 63
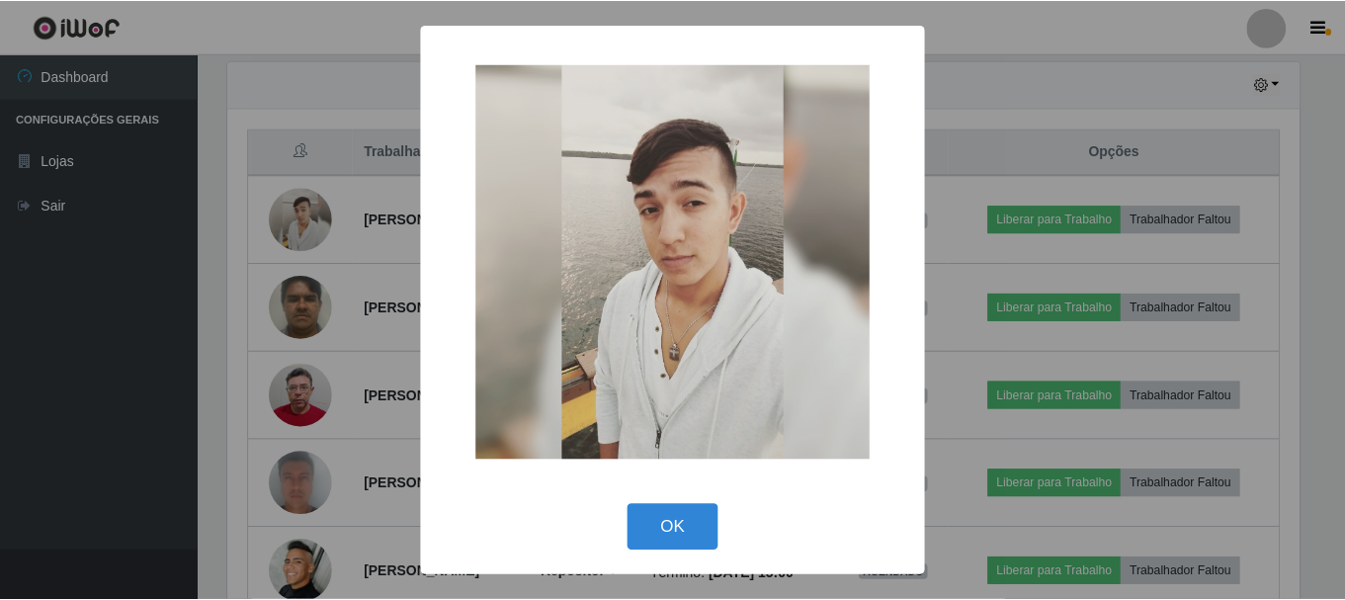
scroll to position [410, 1076]
click at [1000, 265] on div "× OK Cancel" at bounding box center [675, 300] width 1350 height 600
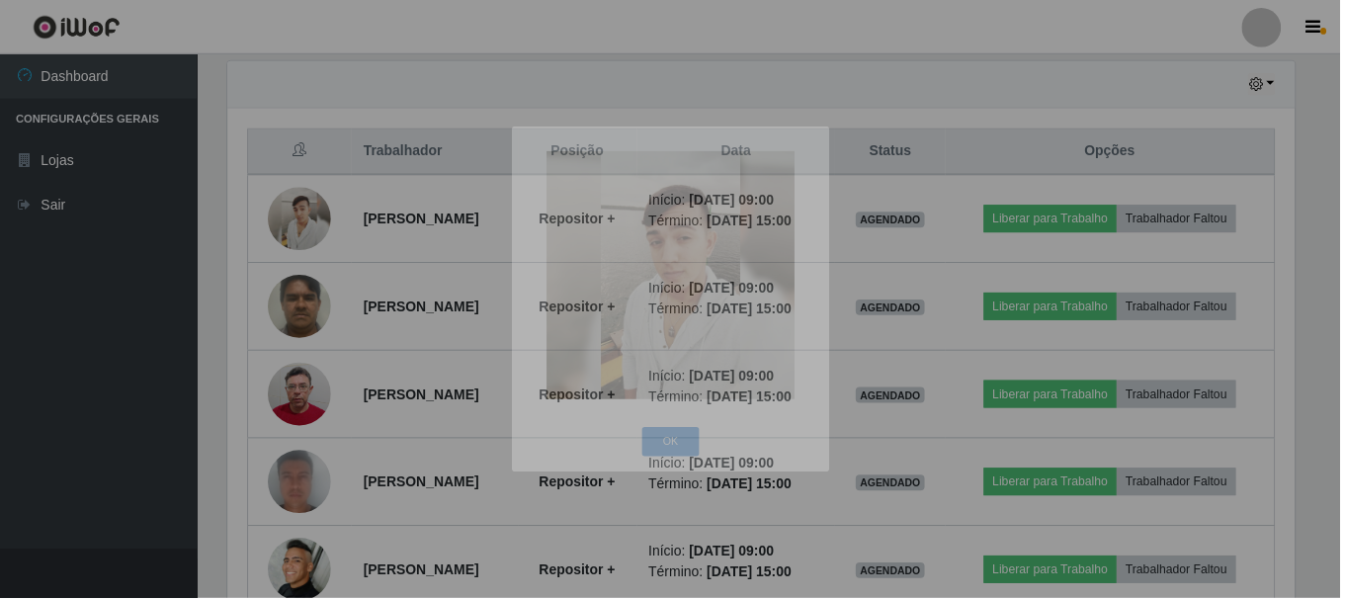
scroll to position [410, 1086]
